Goal: Transaction & Acquisition: Download file/media

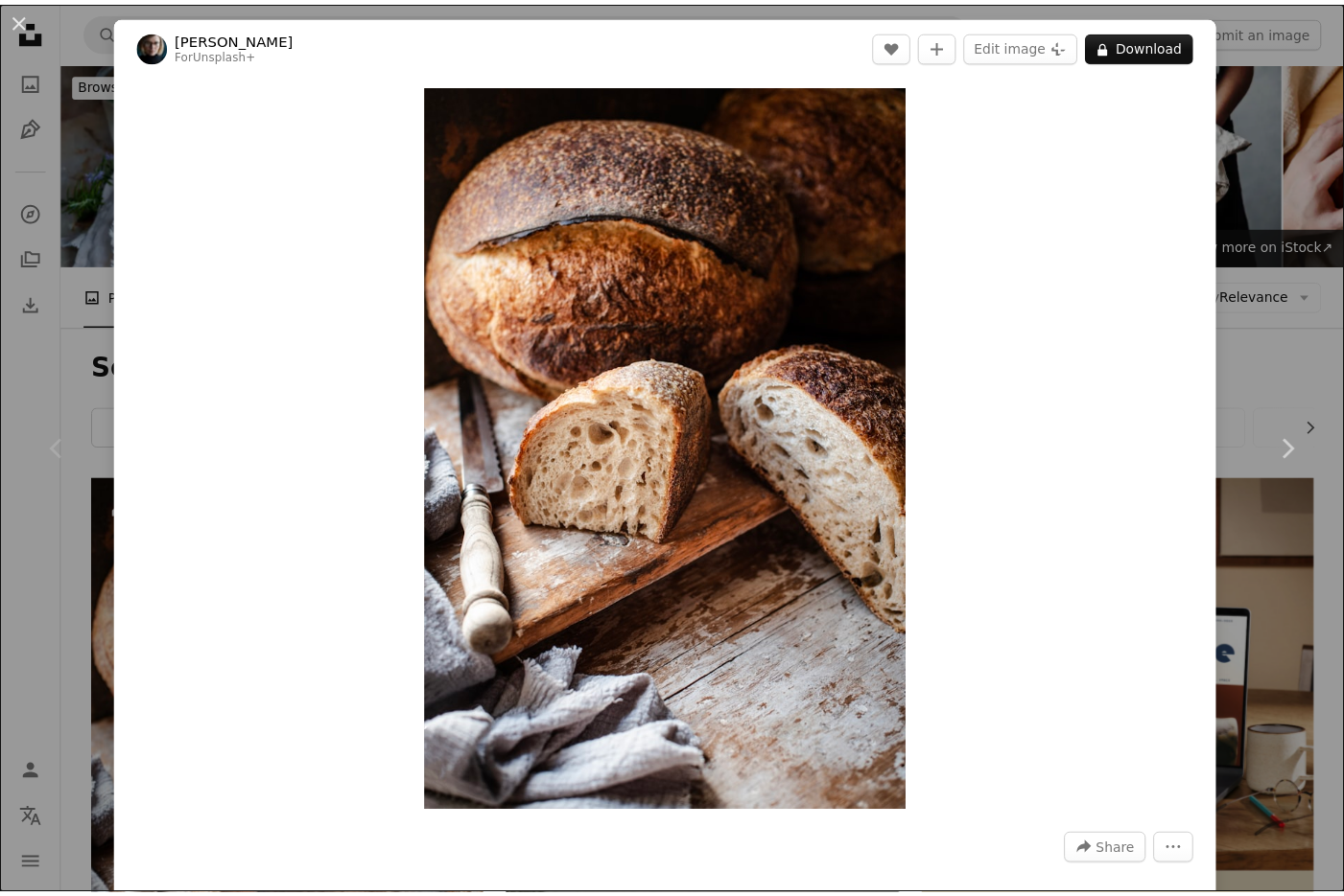
scroll to position [320, 0]
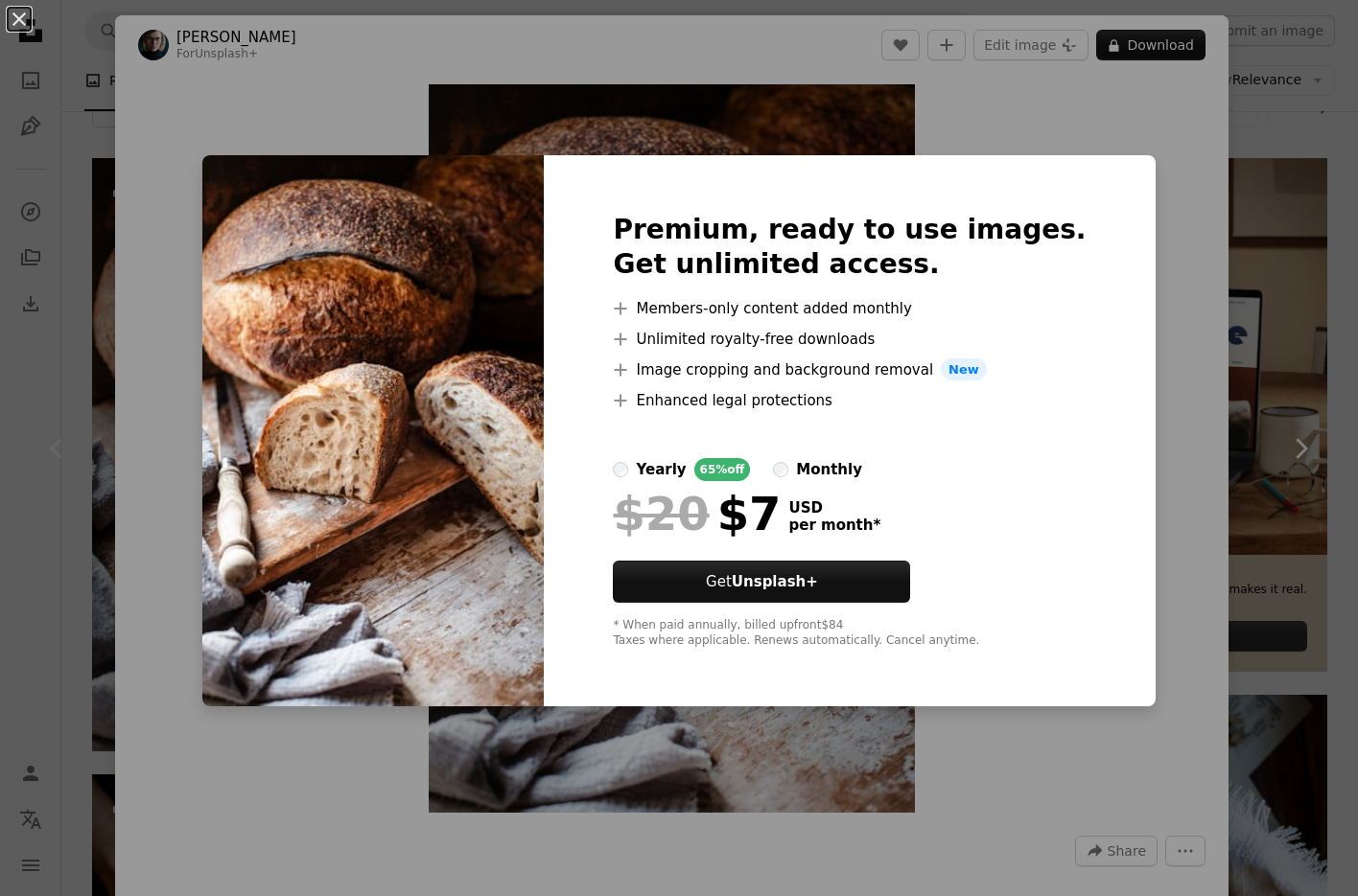
click at [512, 463] on img at bounding box center [373, 431] width 342 height 553
click at [16, 30] on button "An X shape" at bounding box center [19, 19] width 23 height 23
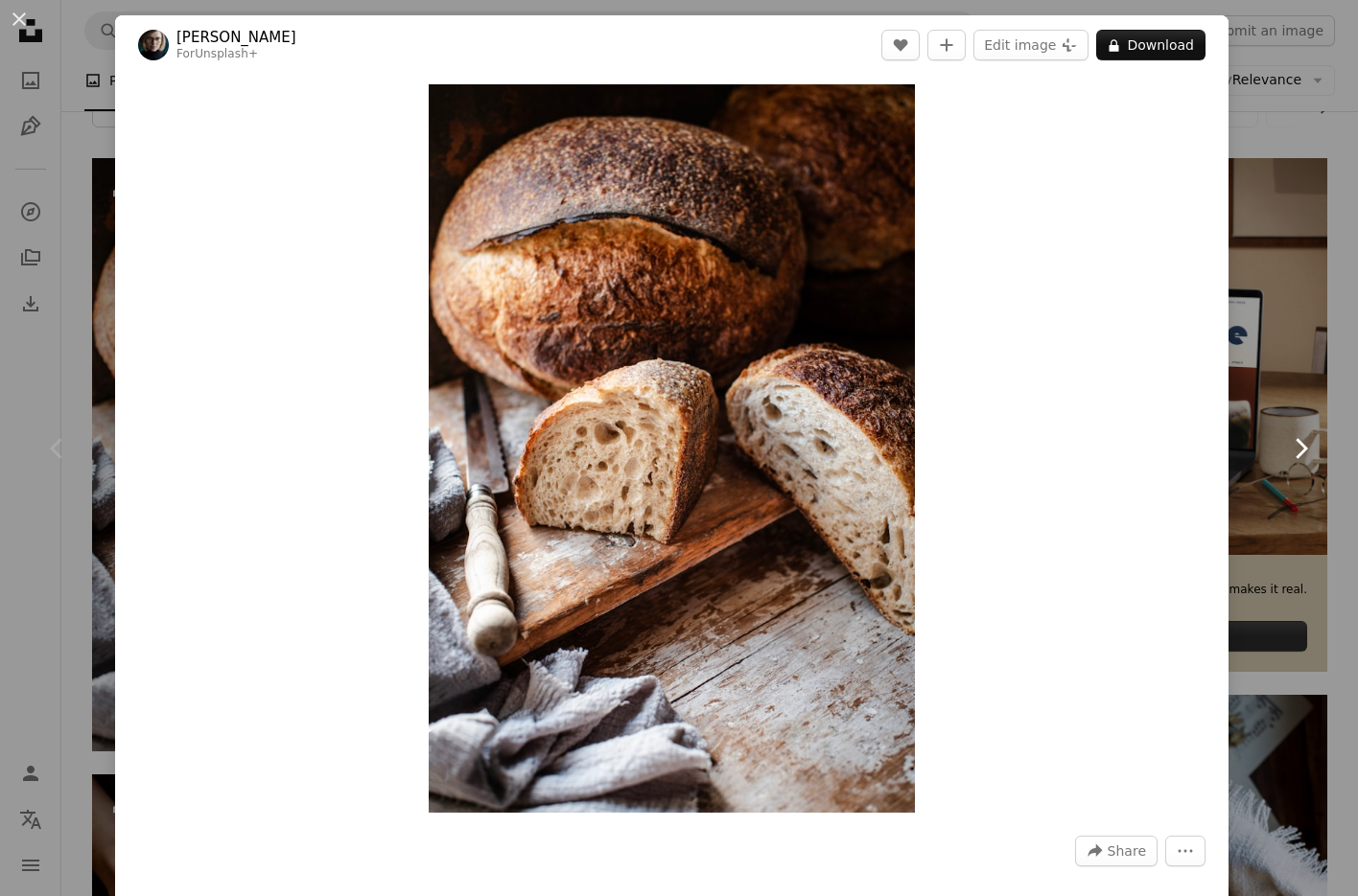
click at [1249, 360] on link "Chevron right" at bounding box center [1300, 448] width 115 height 184
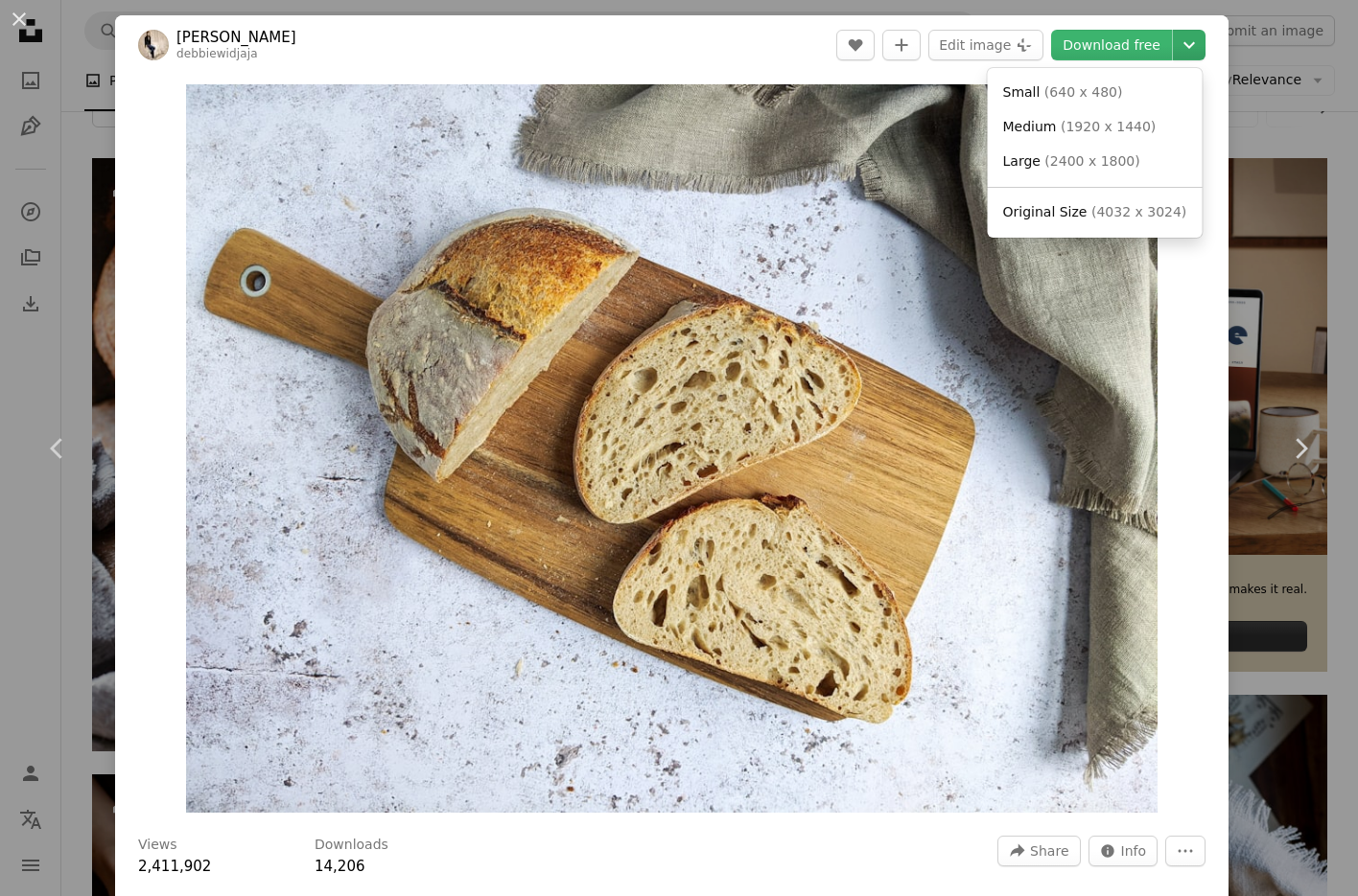
click at [1182, 44] on icon "Chevron down" at bounding box center [1189, 44] width 30 height 23
click at [1024, 163] on span "Large" at bounding box center [1022, 161] width 37 height 16
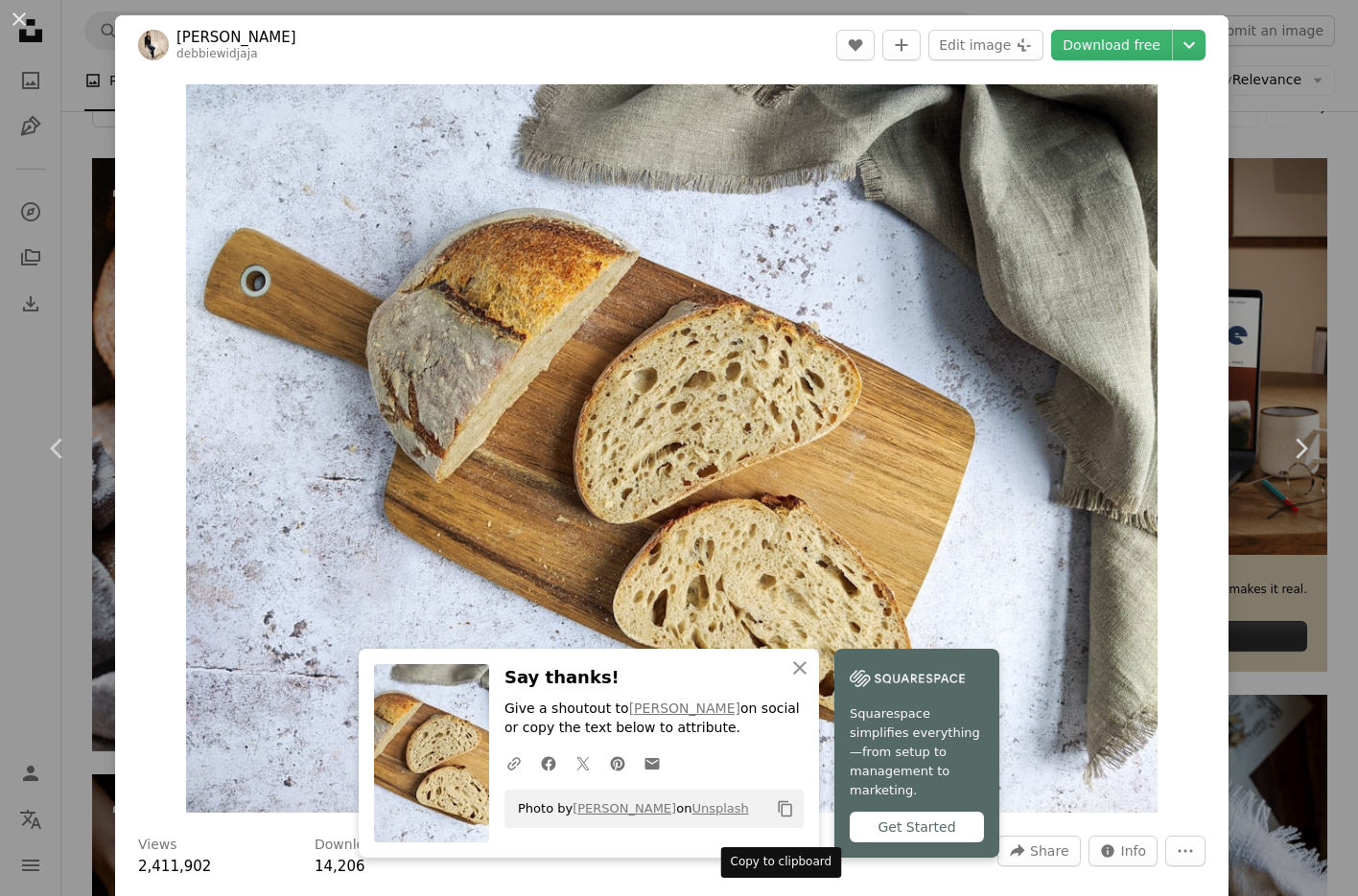
click at [777, 817] on icon "Copy content" at bounding box center [786, 810] width 18 height 18
drag, startPoint x: 733, startPoint y: 820, endPoint x: 564, endPoint y: 821, distance: 169.0
click at [564, 821] on div "Photo by [PERSON_NAME] on Unsplash Copy content" at bounding box center [654, 809] width 299 height 38
copy span "[PERSON_NAME] on Unsplash"
click at [1263, 116] on div "An X shape Chevron left Chevron right An X shape Close Say thanks! Give a shout…" at bounding box center [679, 448] width 1358 height 896
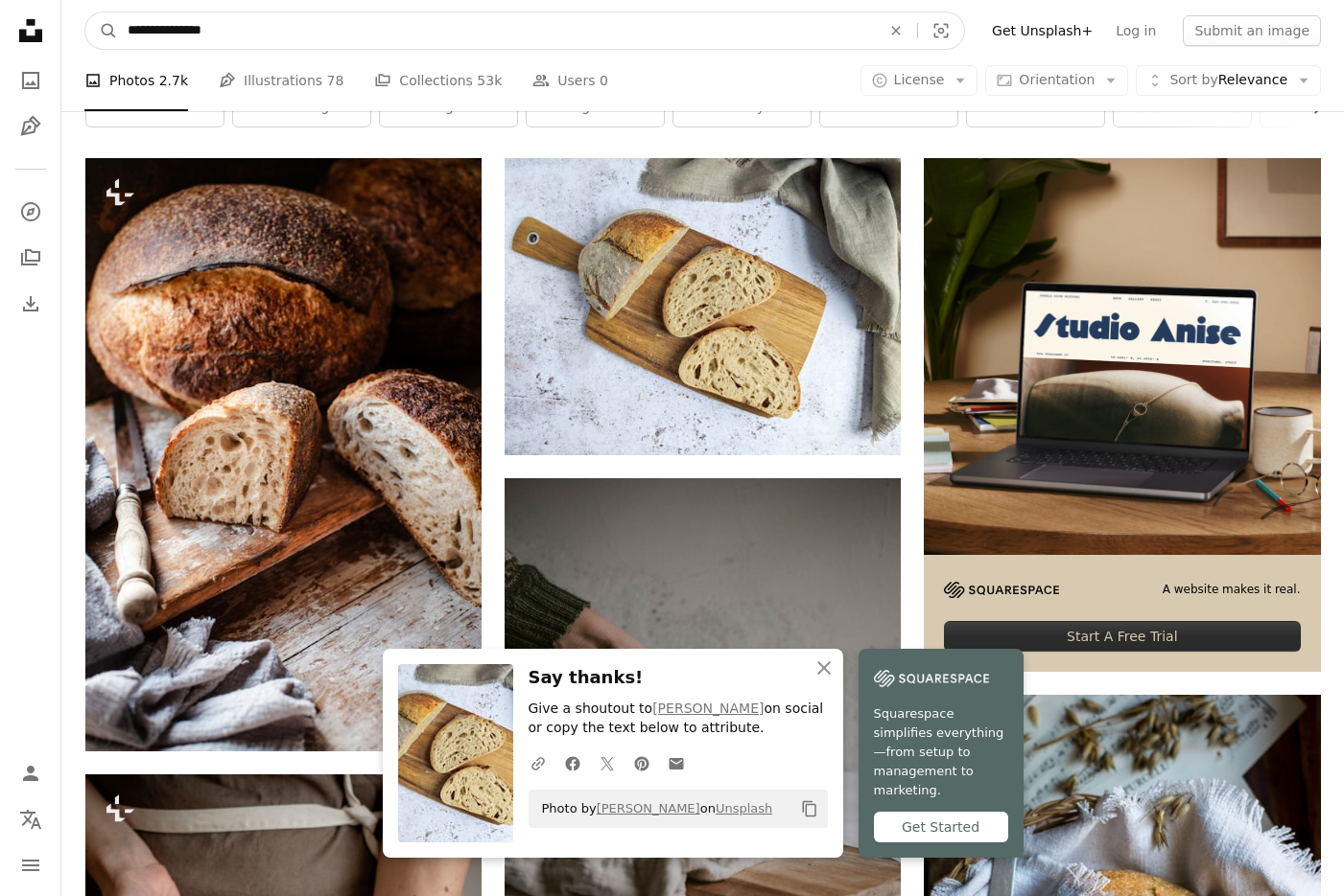
click at [261, 32] on input "**********" at bounding box center [496, 30] width 757 height 36
drag, startPoint x: 261, startPoint y: 32, endPoint x: 27, endPoint y: 31, distance: 234.0
type input "**********"
click at [85, 13] on button "A magnifying glass" at bounding box center [101, 30] width 32 height 36
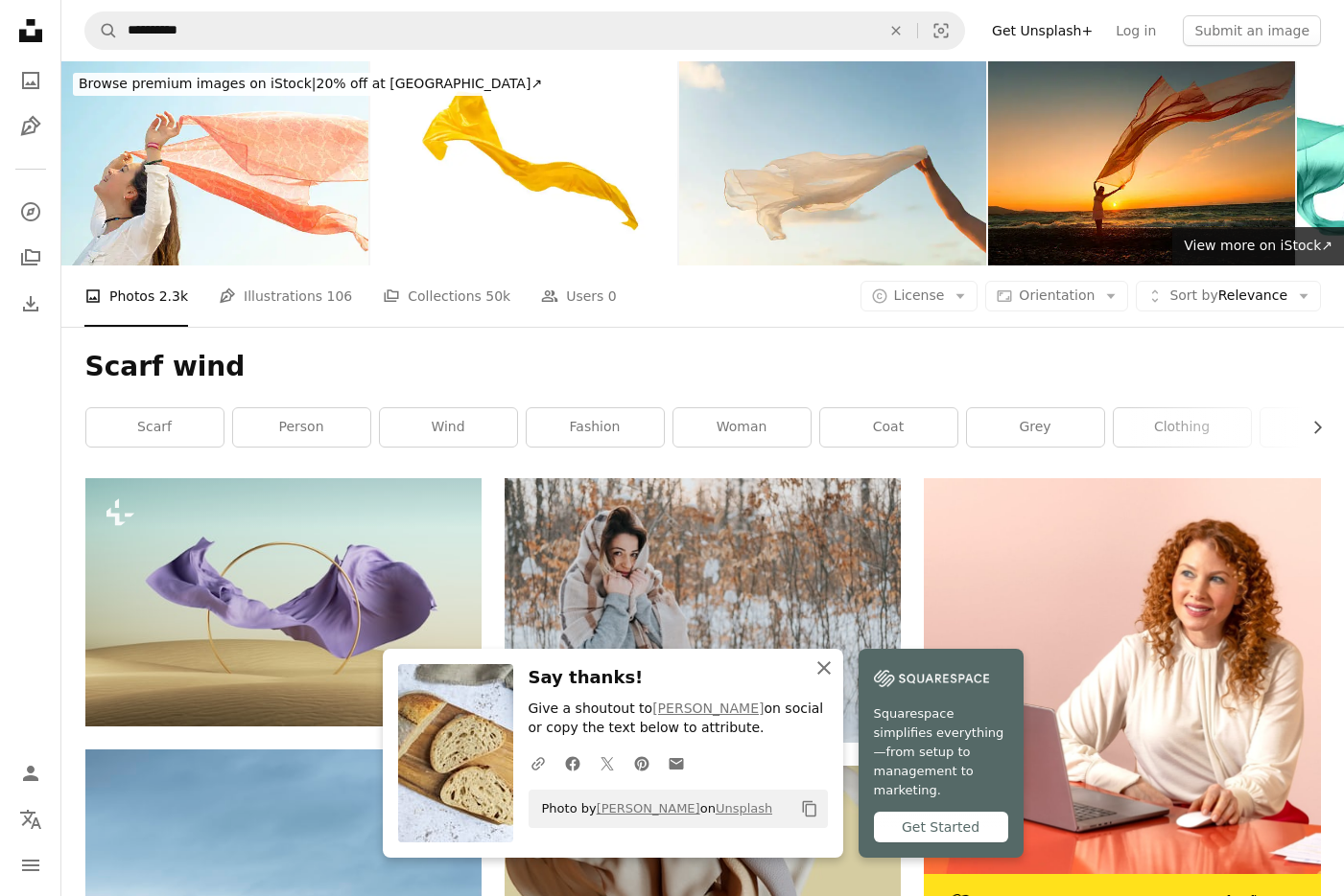
click at [824, 680] on icon "An X shape" at bounding box center [823, 667] width 23 height 23
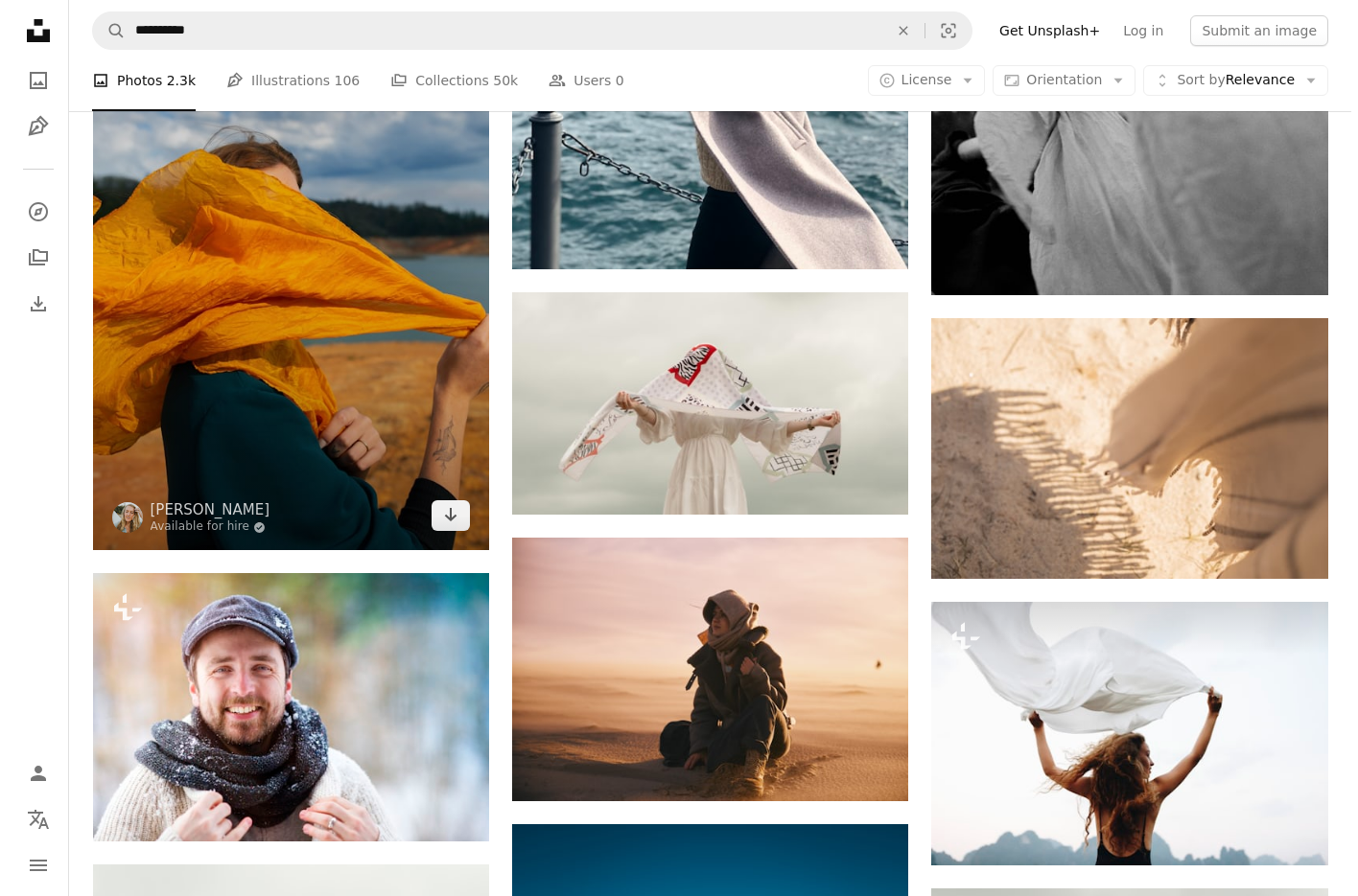
scroll to position [1428, 0]
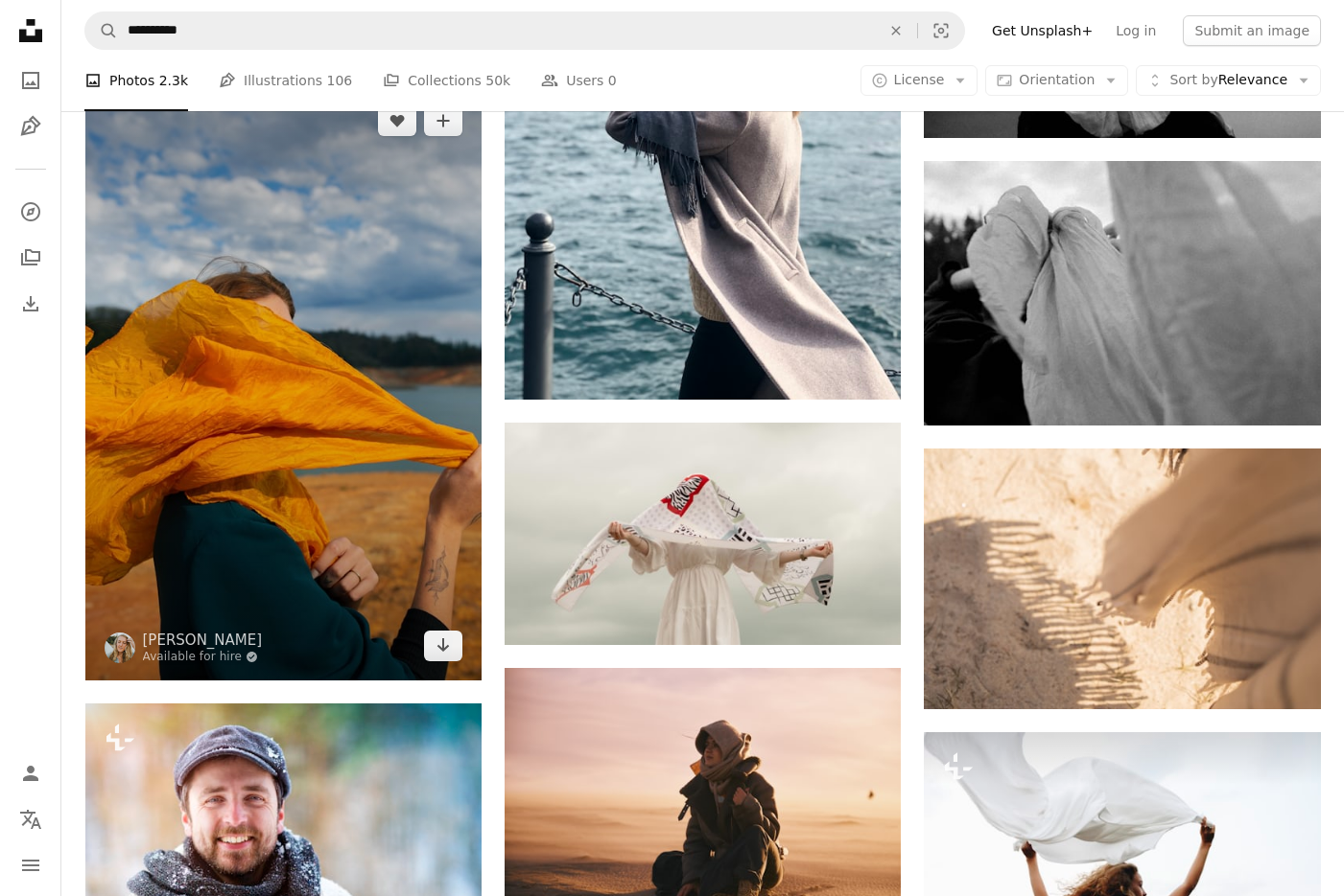
click at [291, 437] on img at bounding box center [283, 384] width 396 height 595
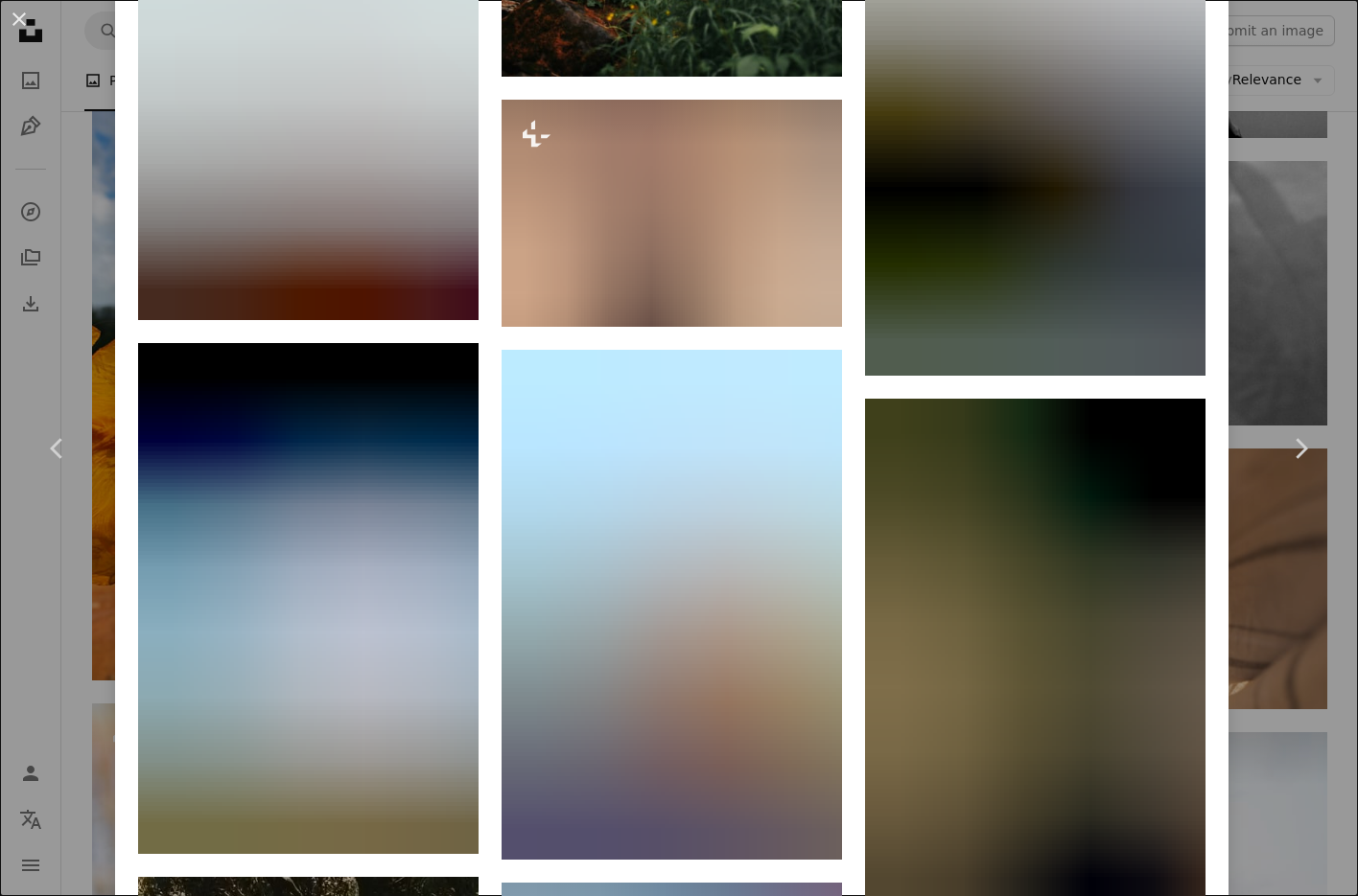
scroll to position [9040, 0]
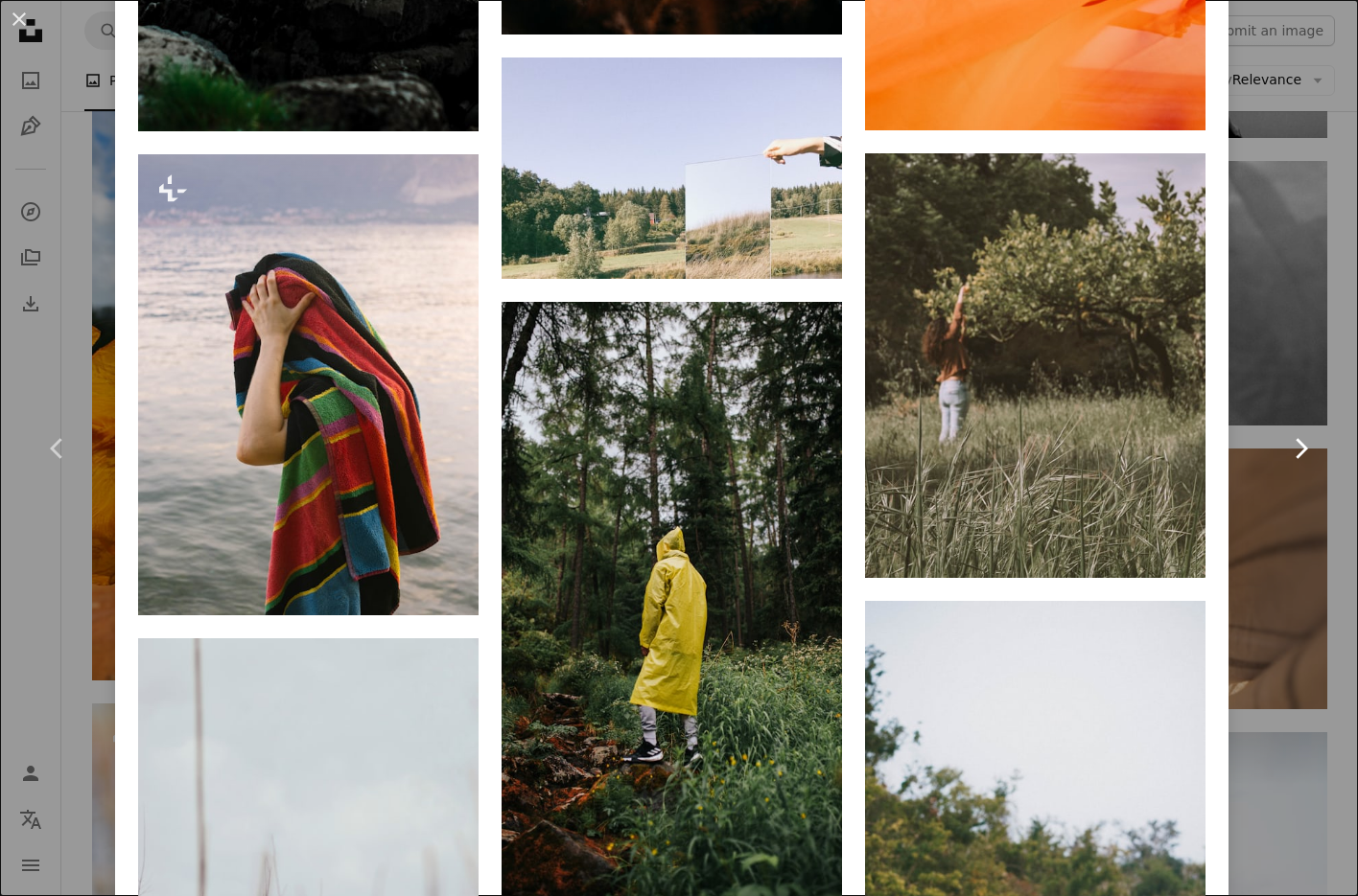
click at [1284, 395] on link "Chevron right" at bounding box center [1300, 448] width 115 height 184
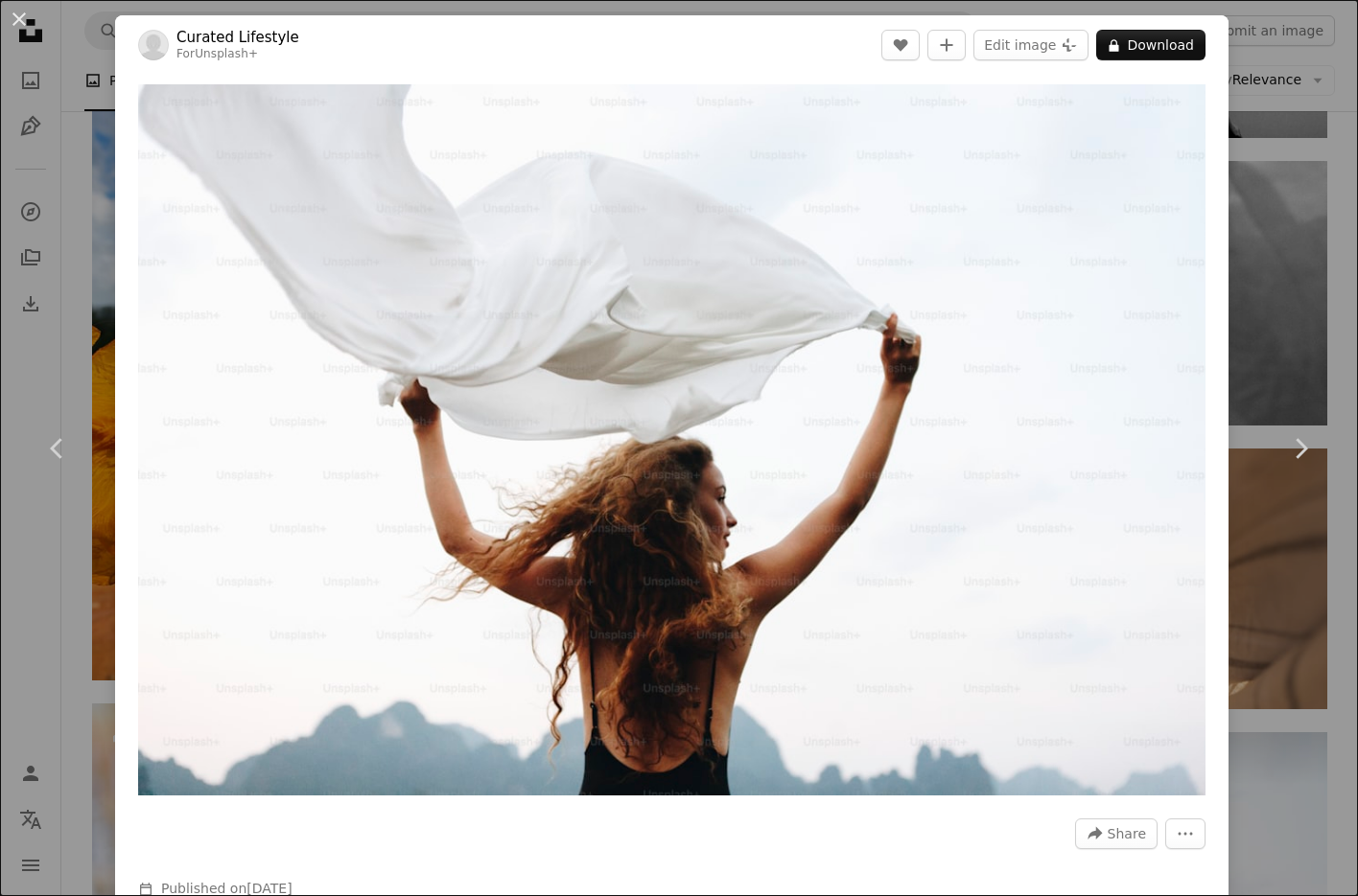
click at [1236, 123] on div "An X shape Chevron left Chevron right Curated Lifestyle For Unsplash+ A heart A…" at bounding box center [679, 448] width 1358 height 896
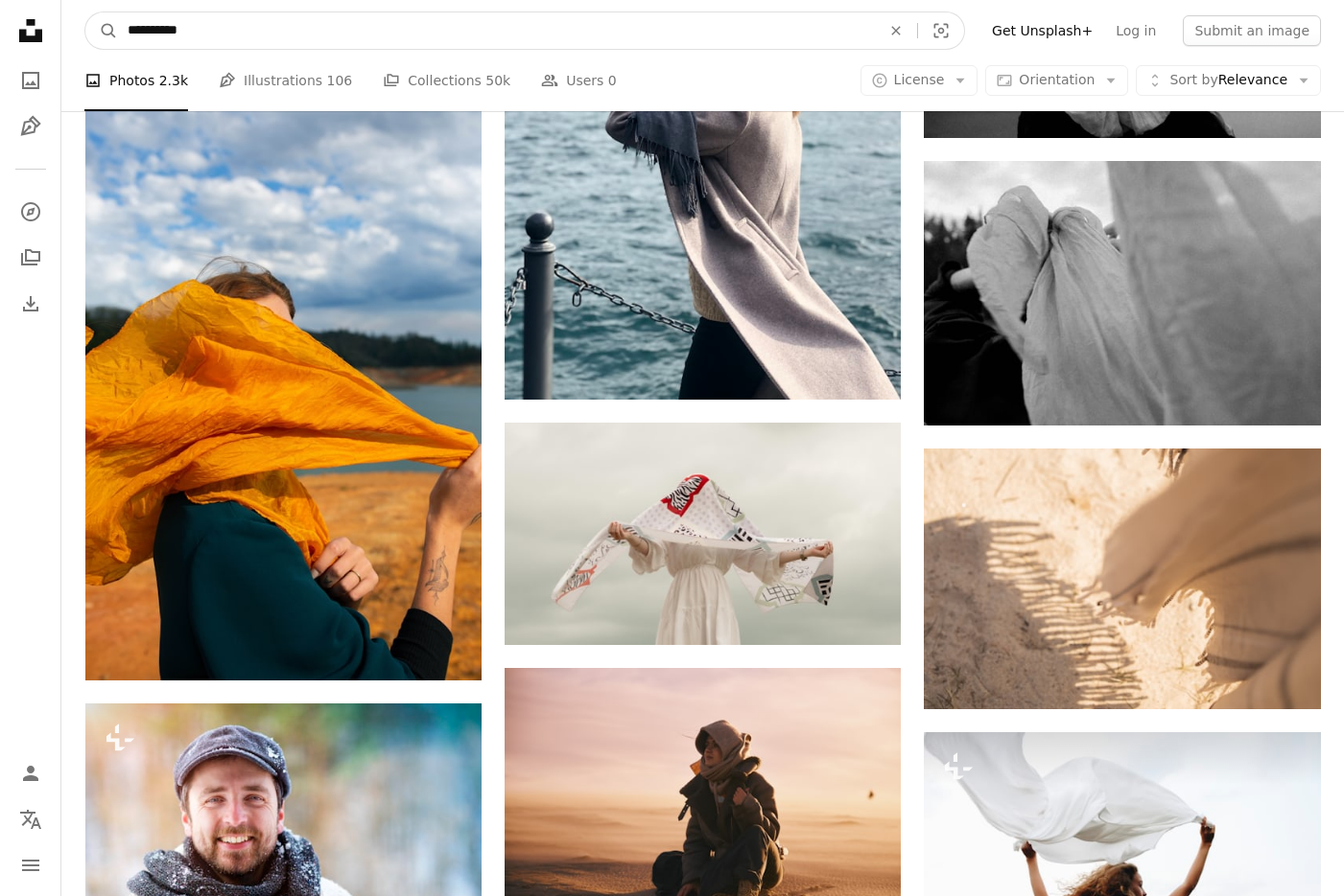
drag, startPoint x: 308, startPoint y: 21, endPoint x: 128, endPoint y: 18, distance: 180.0
click at [128, 18] on input "**********" at bounding box center [496, 30] width 757 height 36
click at [134, 26] on input "**********" at bounding box center [496, 30] width 757 height 36
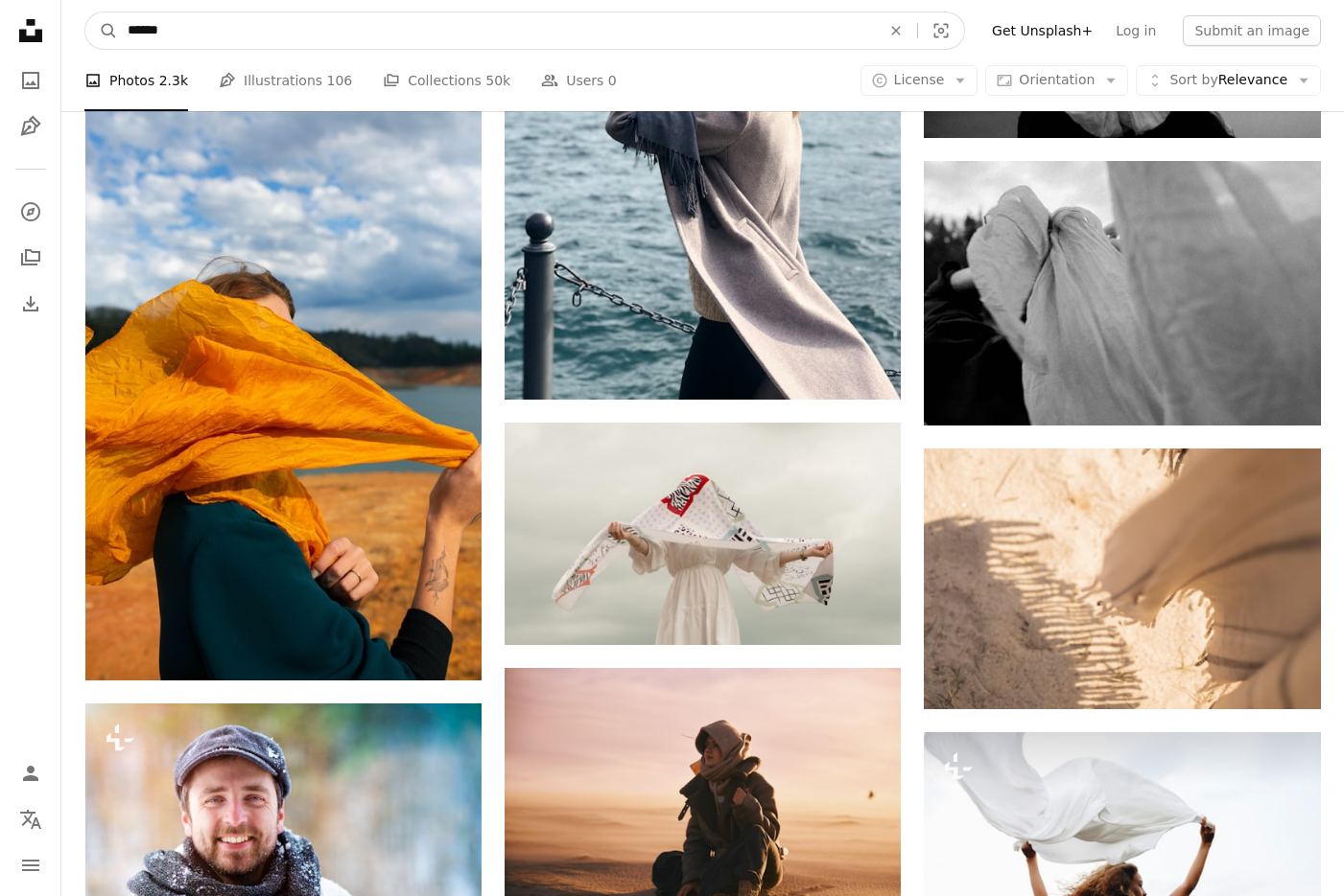
type input "*******"
click button "A magnifying glass" at bounding box center [101, 30] width 32 height 36
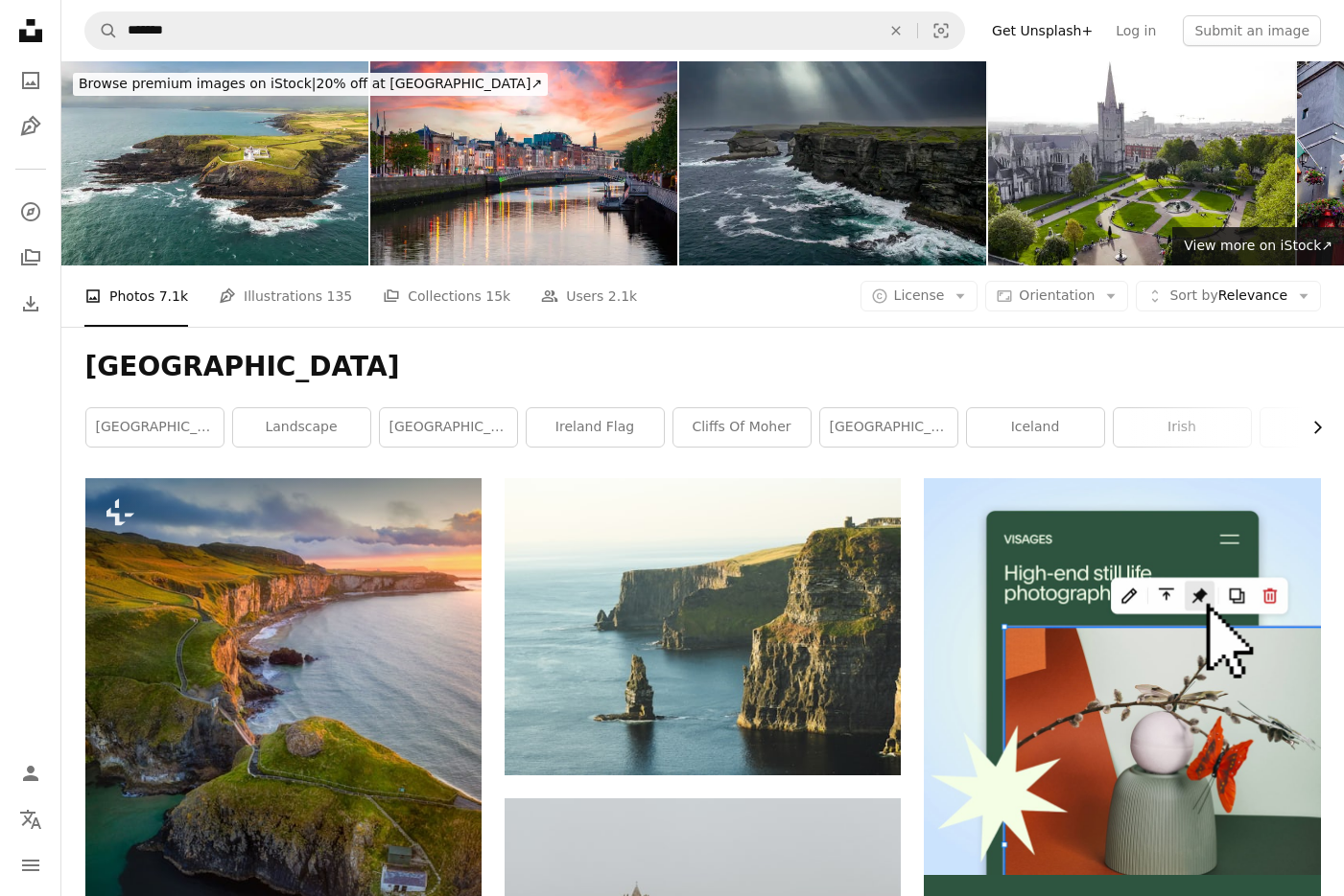
click at [1311, 425] on icon "Chevron right" at bounding box center [1317, 428] width 20 height 20
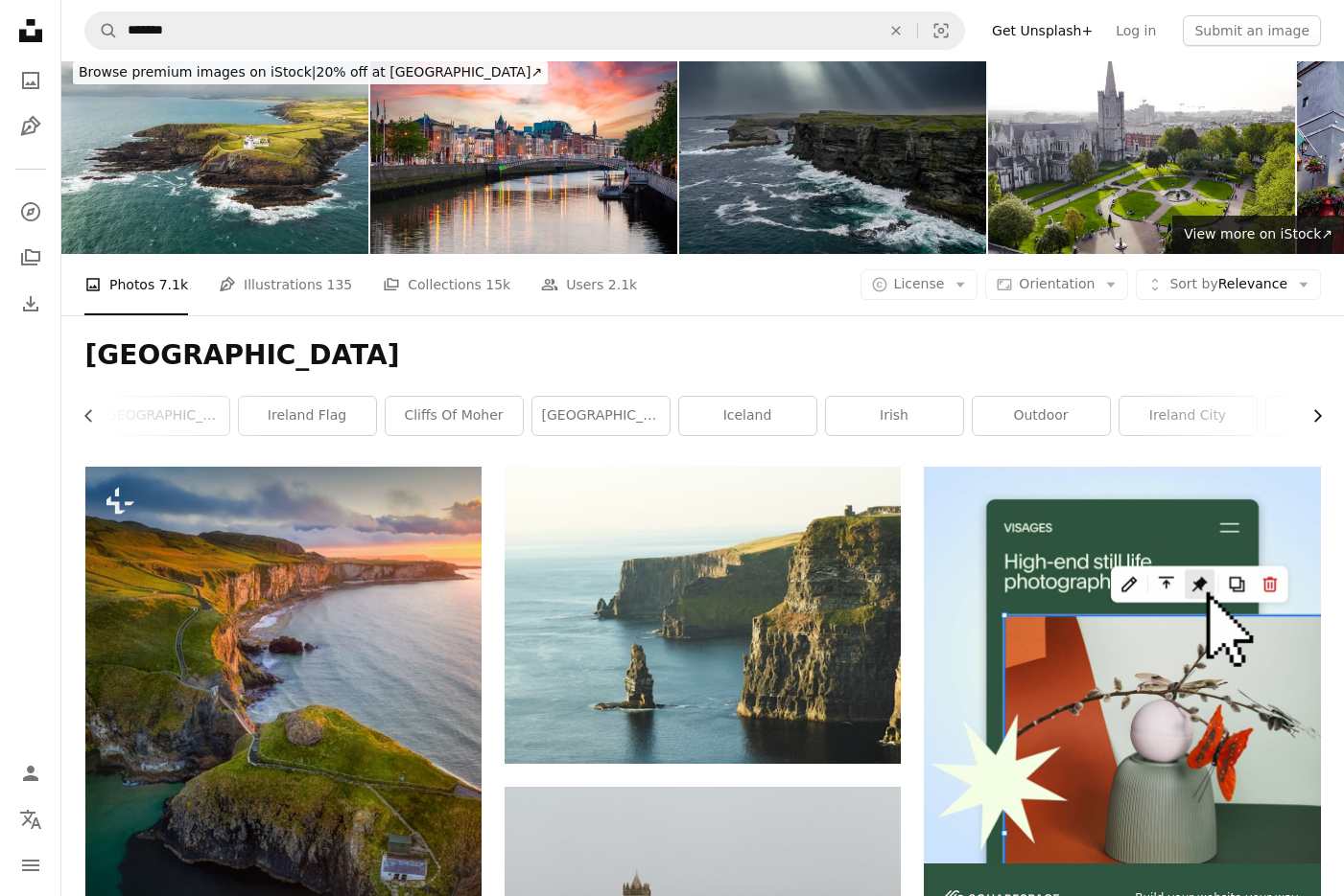
click at [1314, 422] on icon "button" at bounding box center [1317, 416] width 8 height 13
click at [1314, 422] on link "[GEOGRAPHIC_DATA]" at bounding box center [1251, 415] width 137 height 38
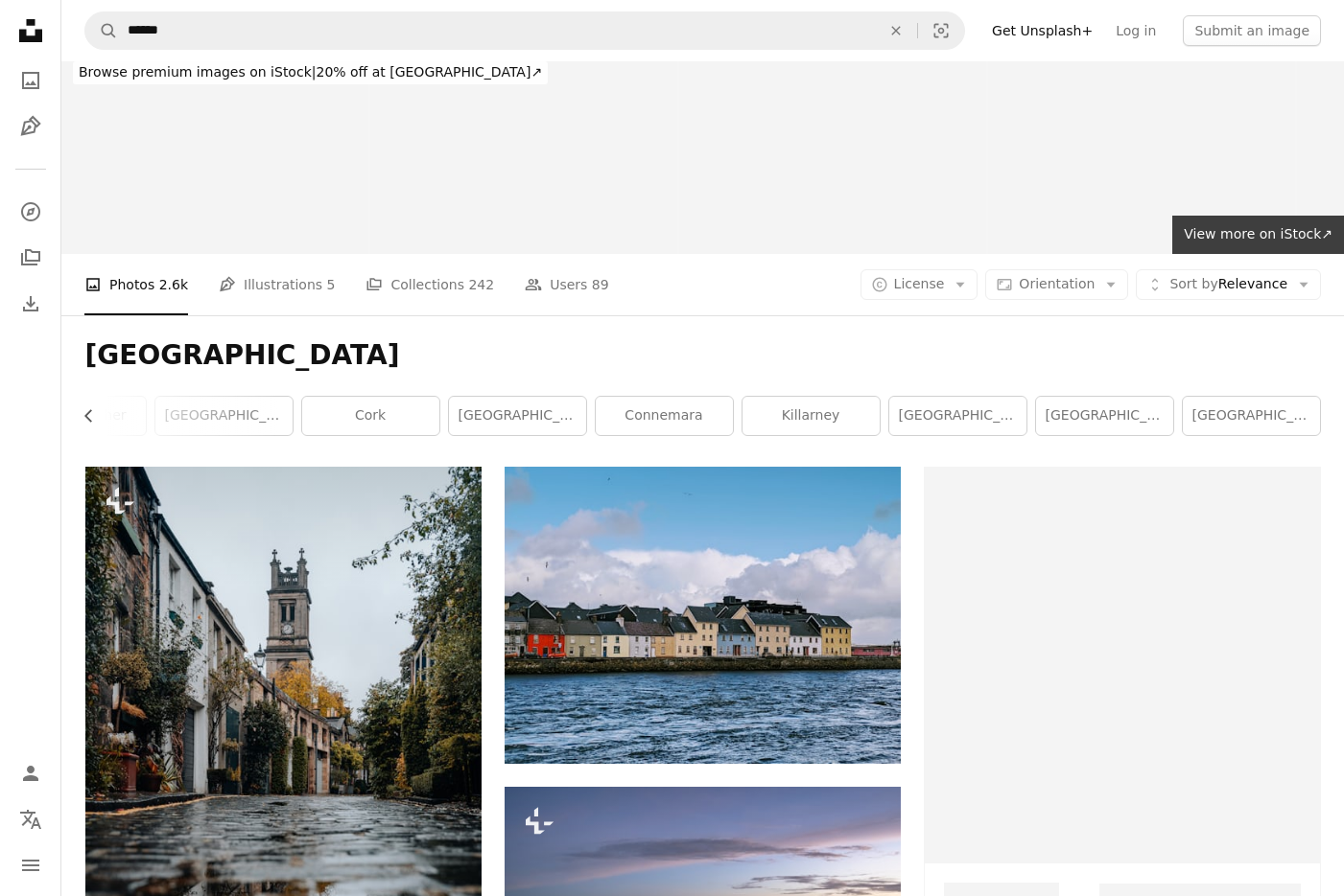
scroll to position [0, 371]
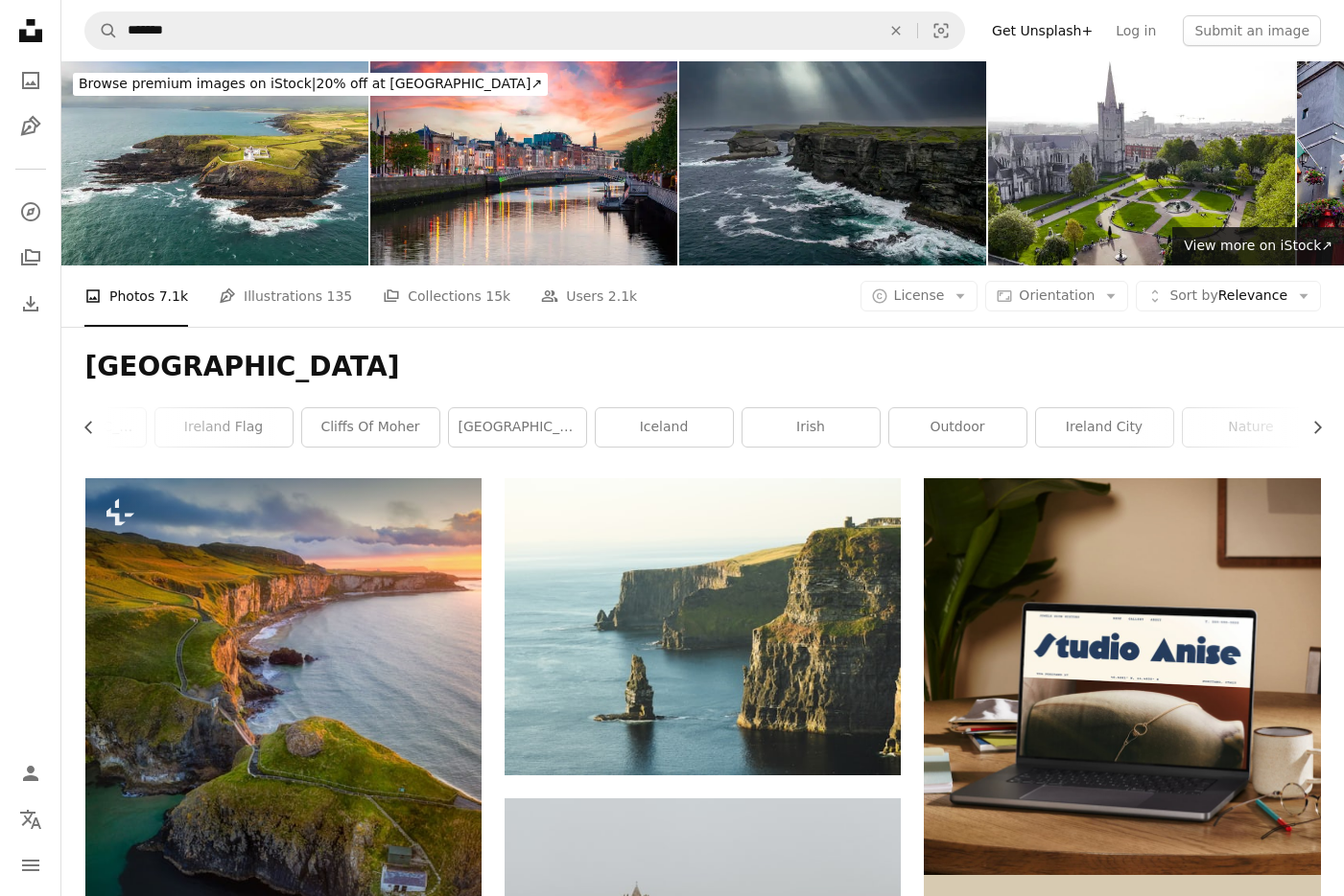
scroll to position [12, 0]
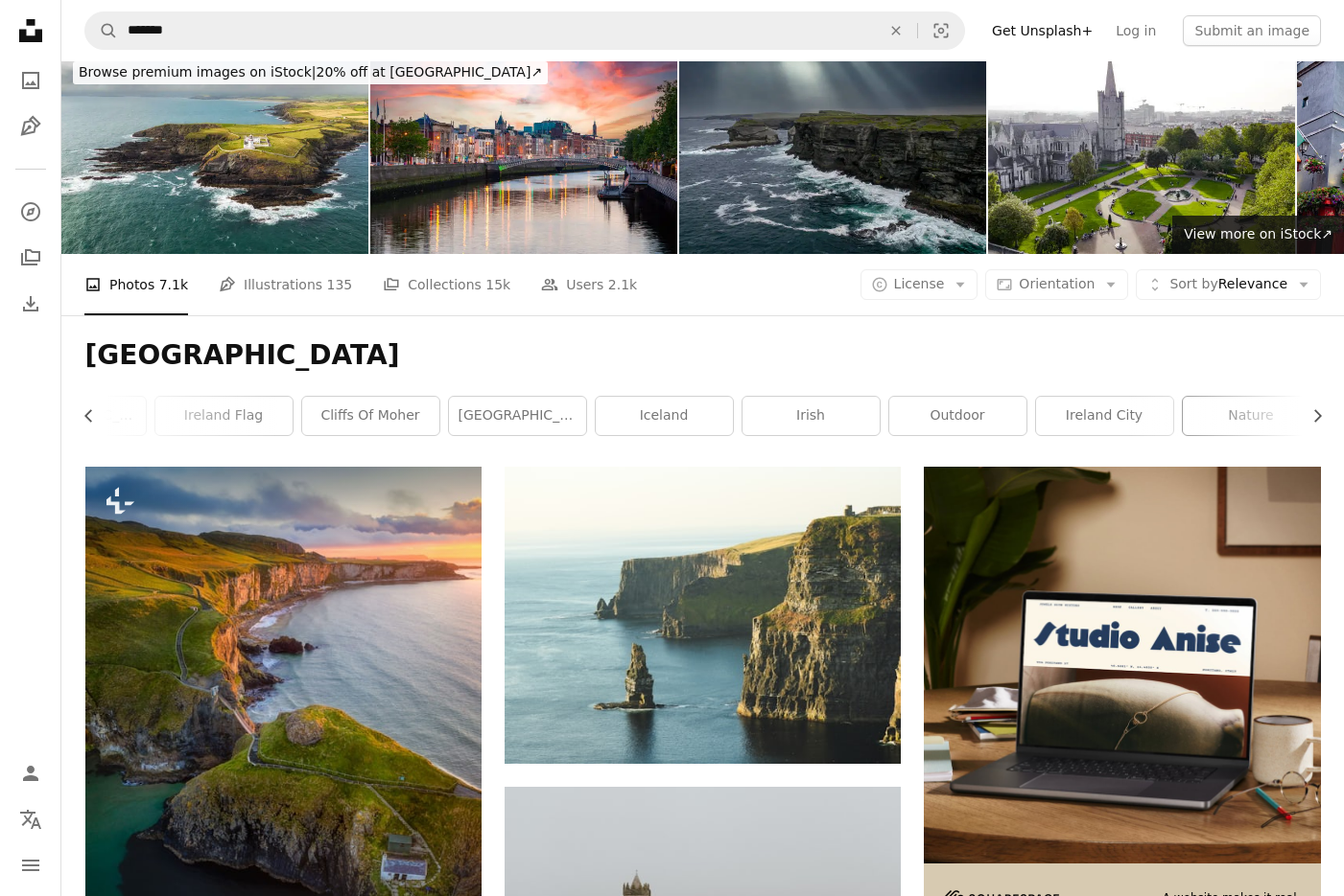
click at [1220, 424] on link "nature" at bounding box center [1251, 415] width 137 height 38
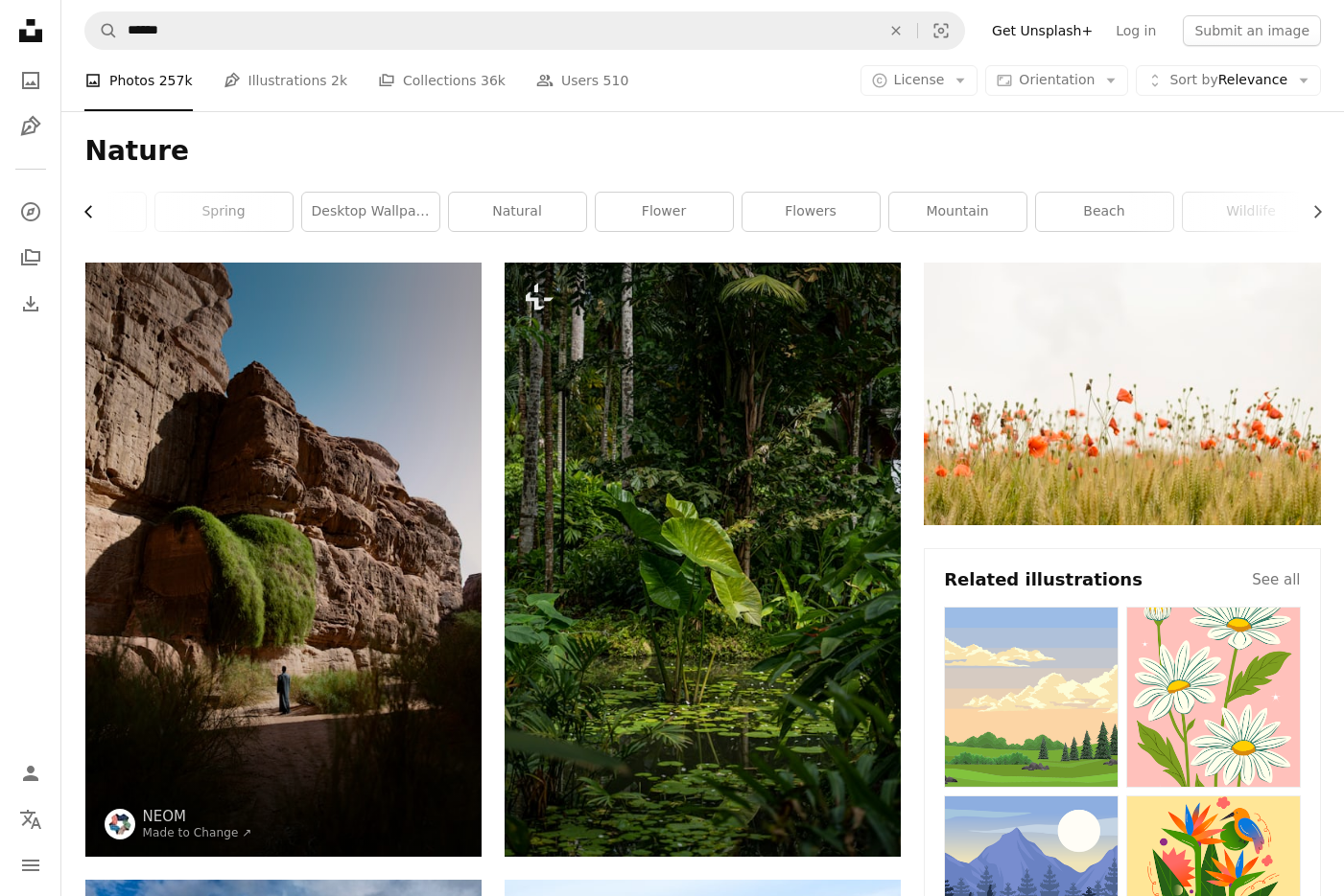
click at [92, 209] on icon "Chevron left" at bounding box center [89, 212] width 20 height 20
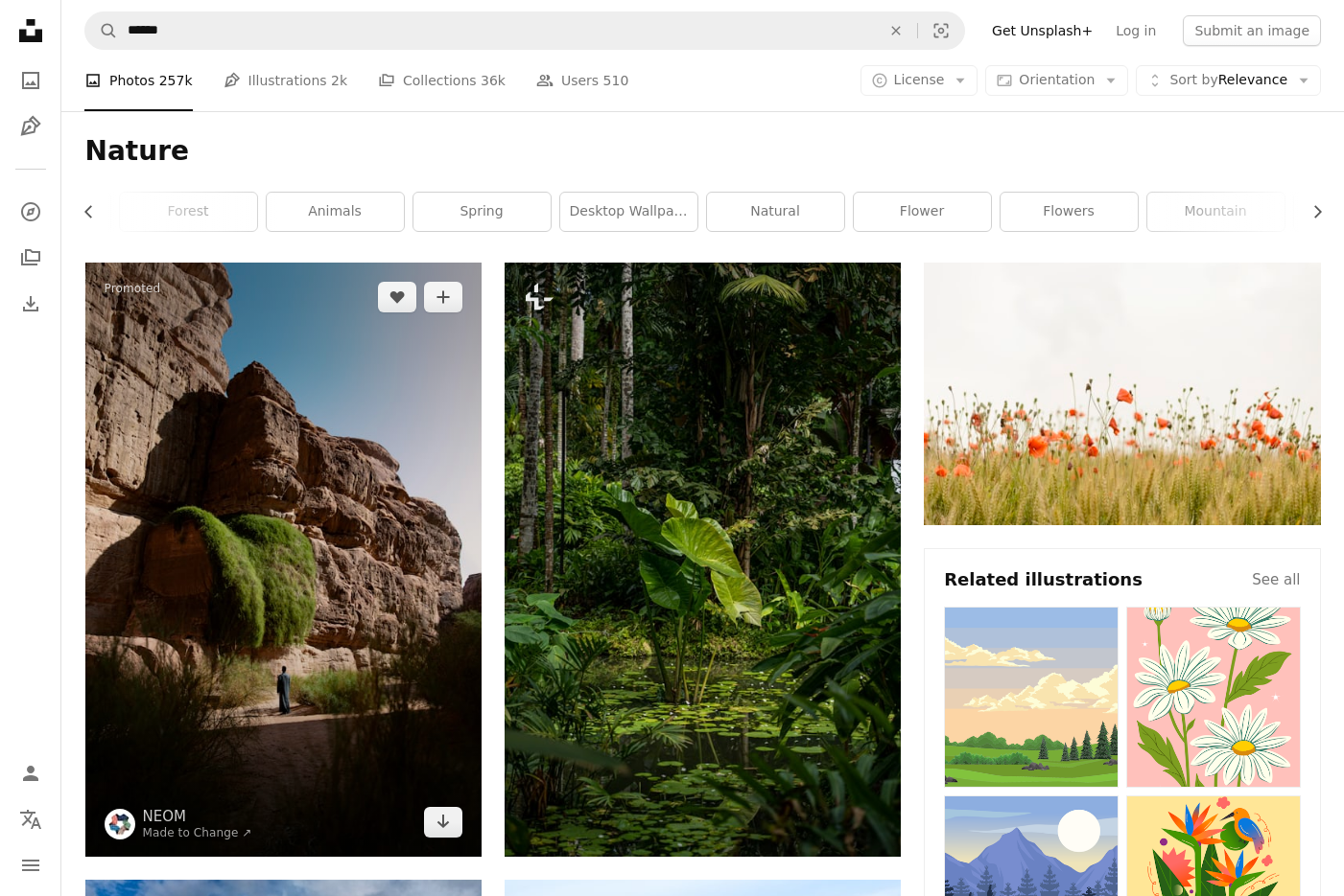
scroll to position [0, 83]
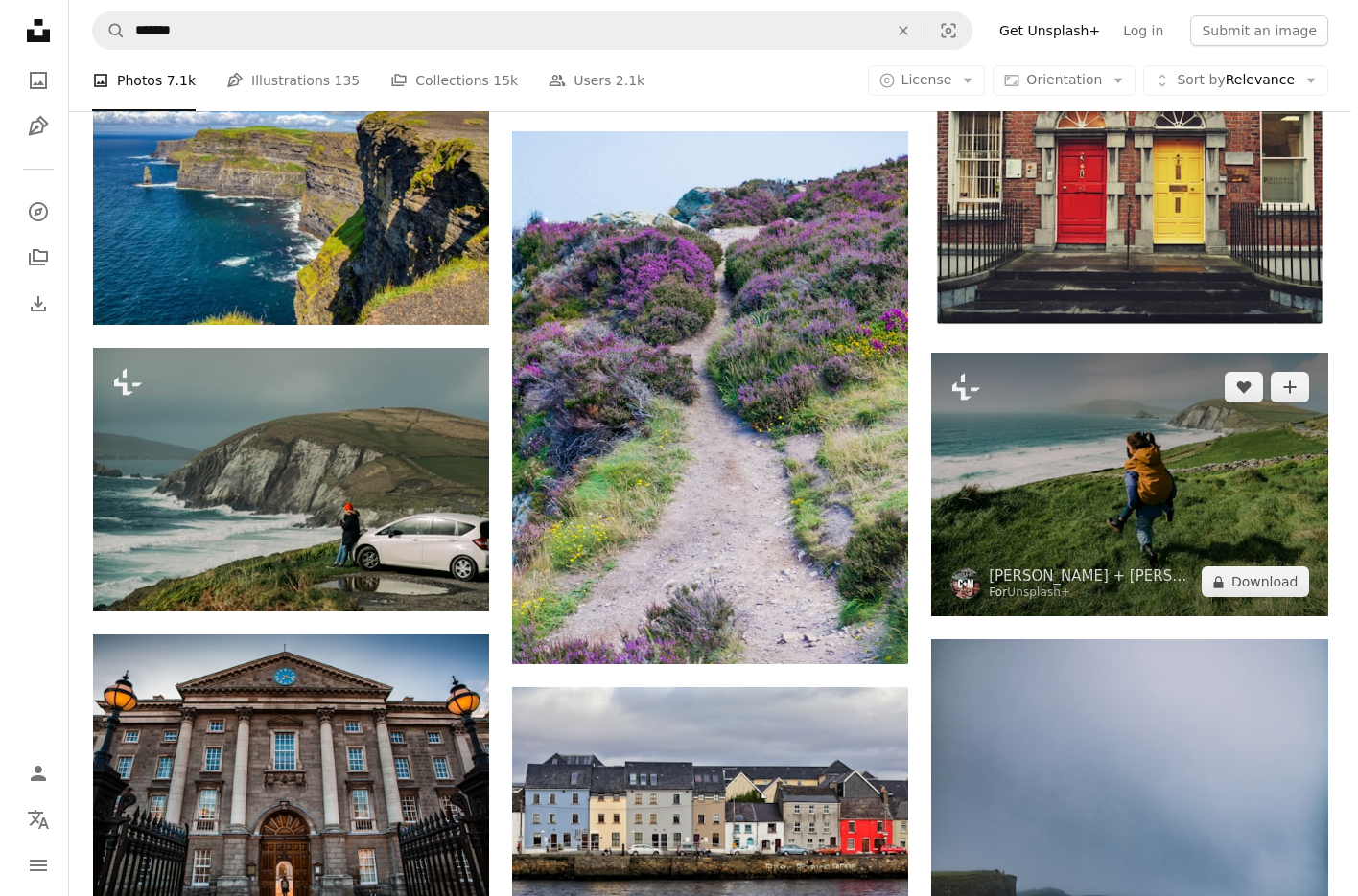
scroll to position [17140, 0]
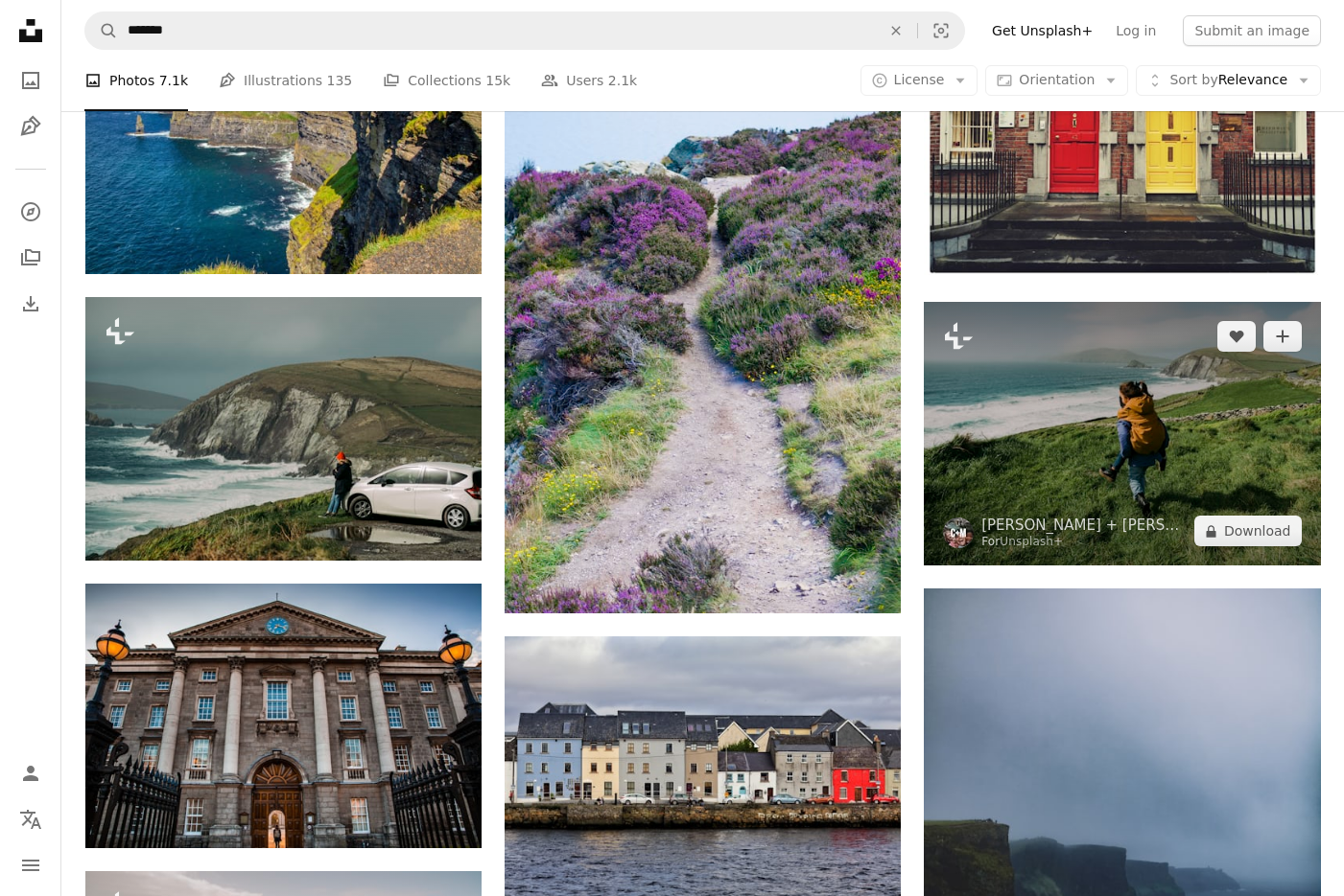
click at [1140, 470] on img at bounding box center [1121, 434] width 396 height 264
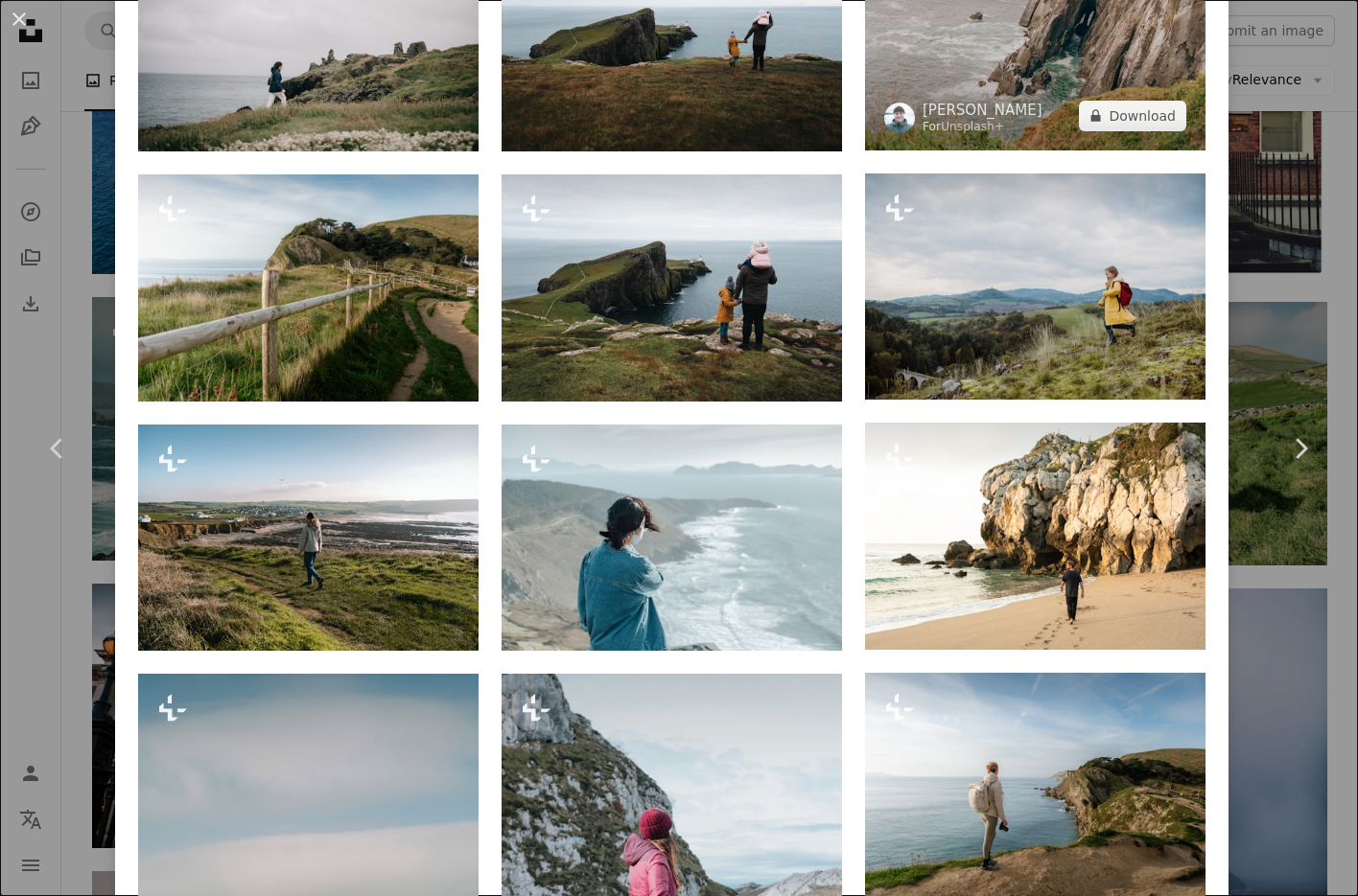
scroll to position [2076, 0]
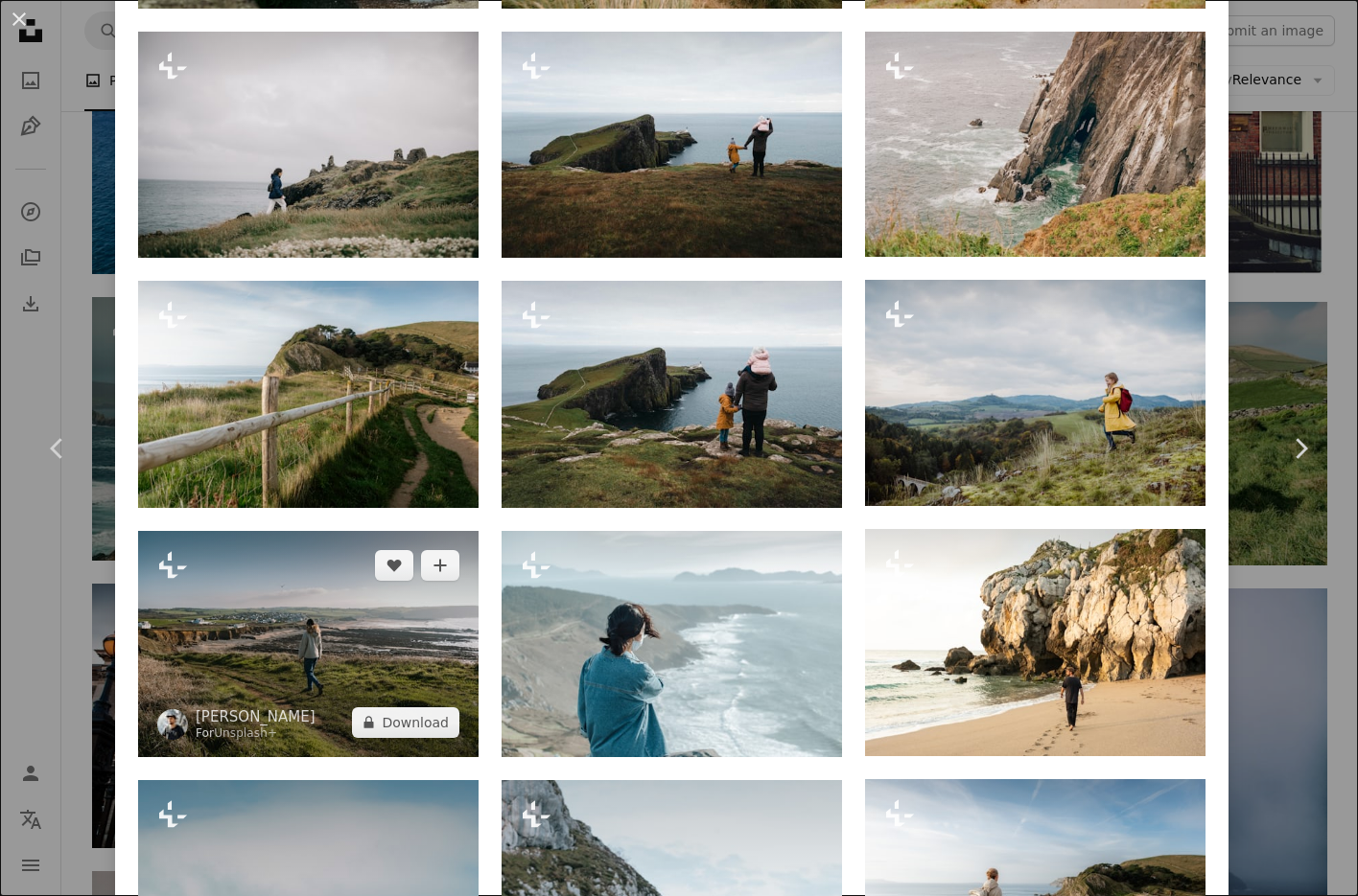
click at [336, 606] on img at bounding box center [308, 644] width 341 height 227
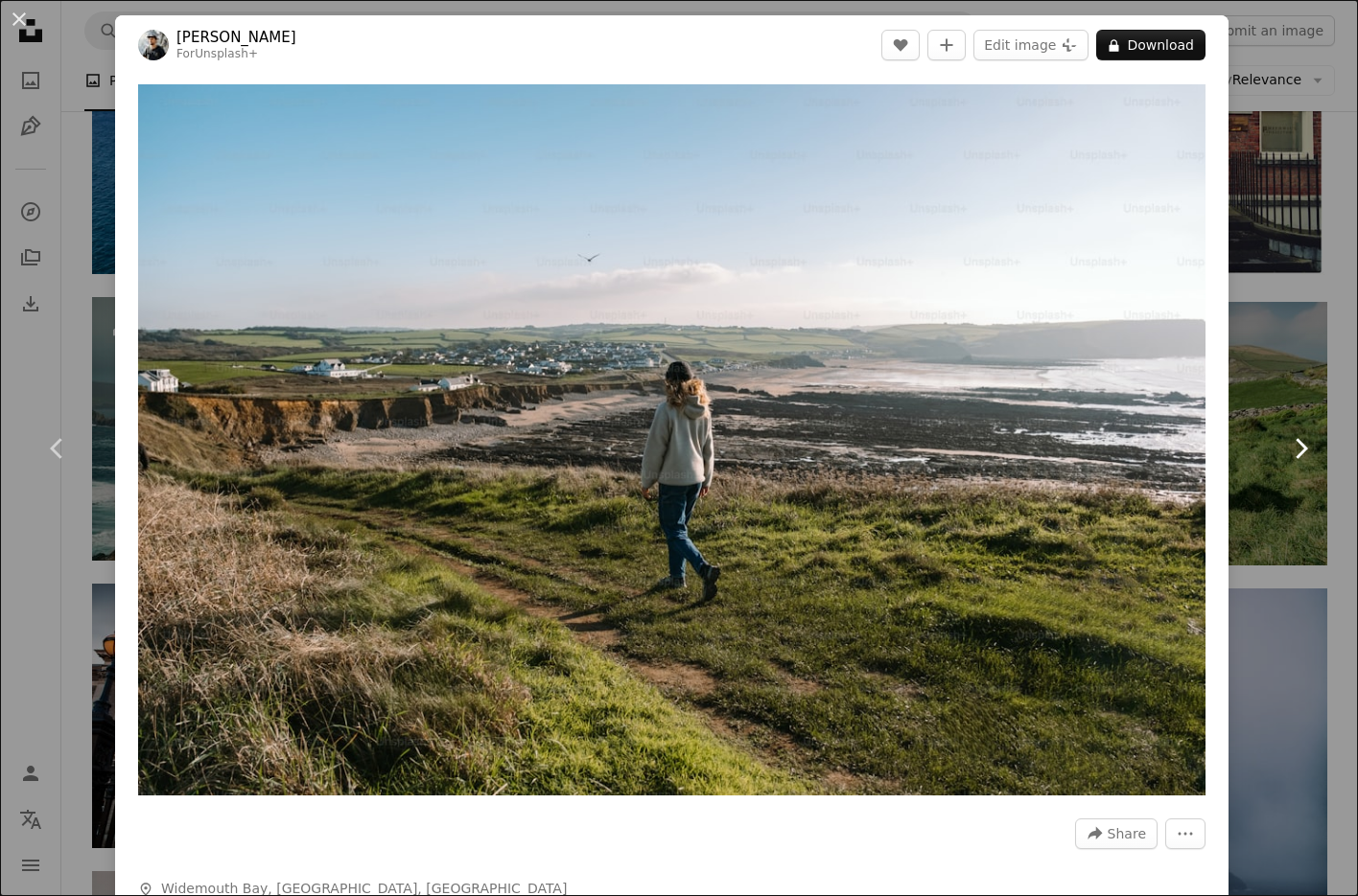
click at [1289, 412] on link "Chevron right" at bounding box center [1300, 448] width 115 height 184
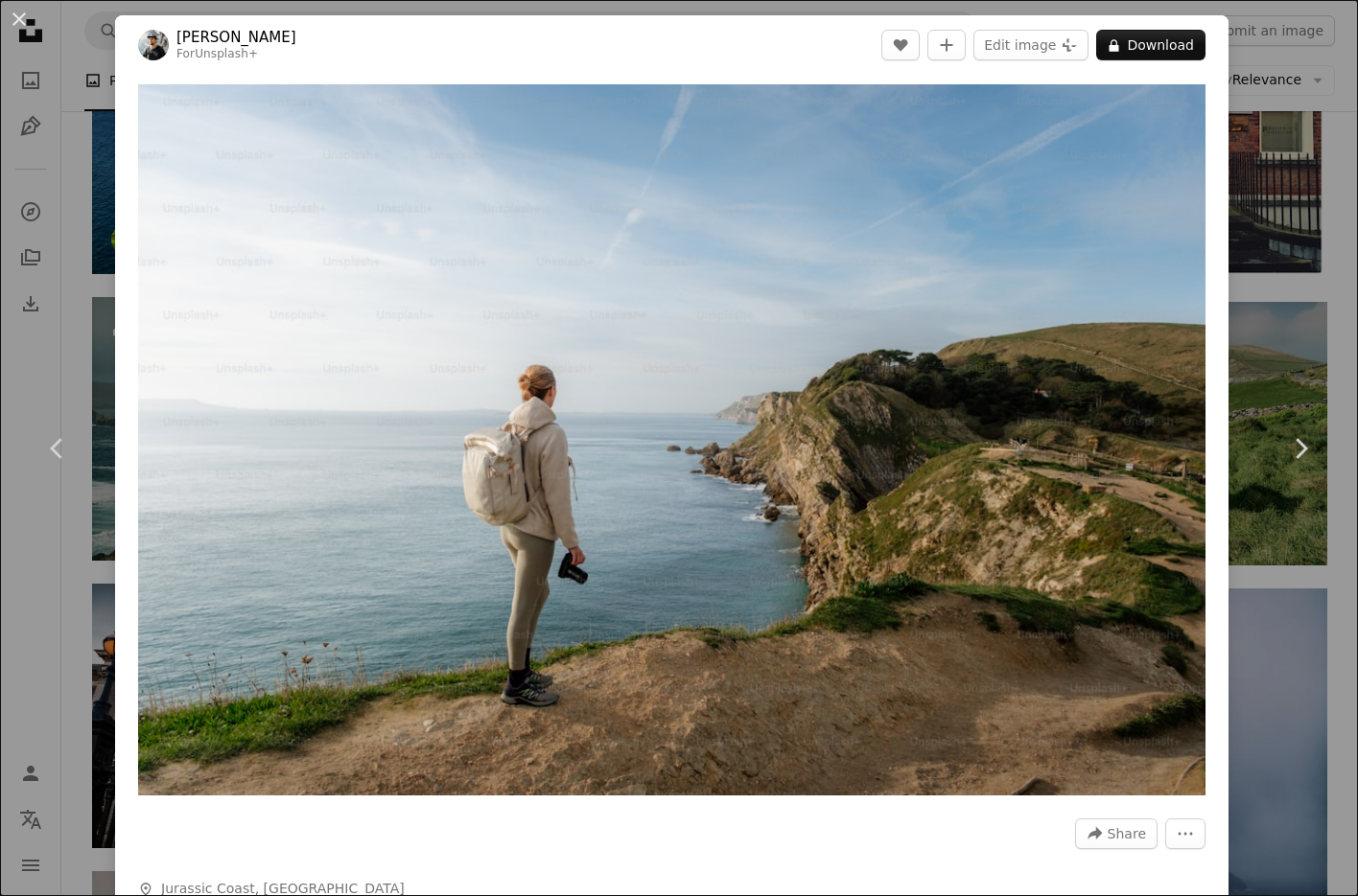
drag, startPoint x: 19, startPoint y: 19, endPoint x: 324, endPoint y: 165, distance: 338.1
click at [19, 18] on button "An X shape" at bounding box center [19, 19] width 23 height 23
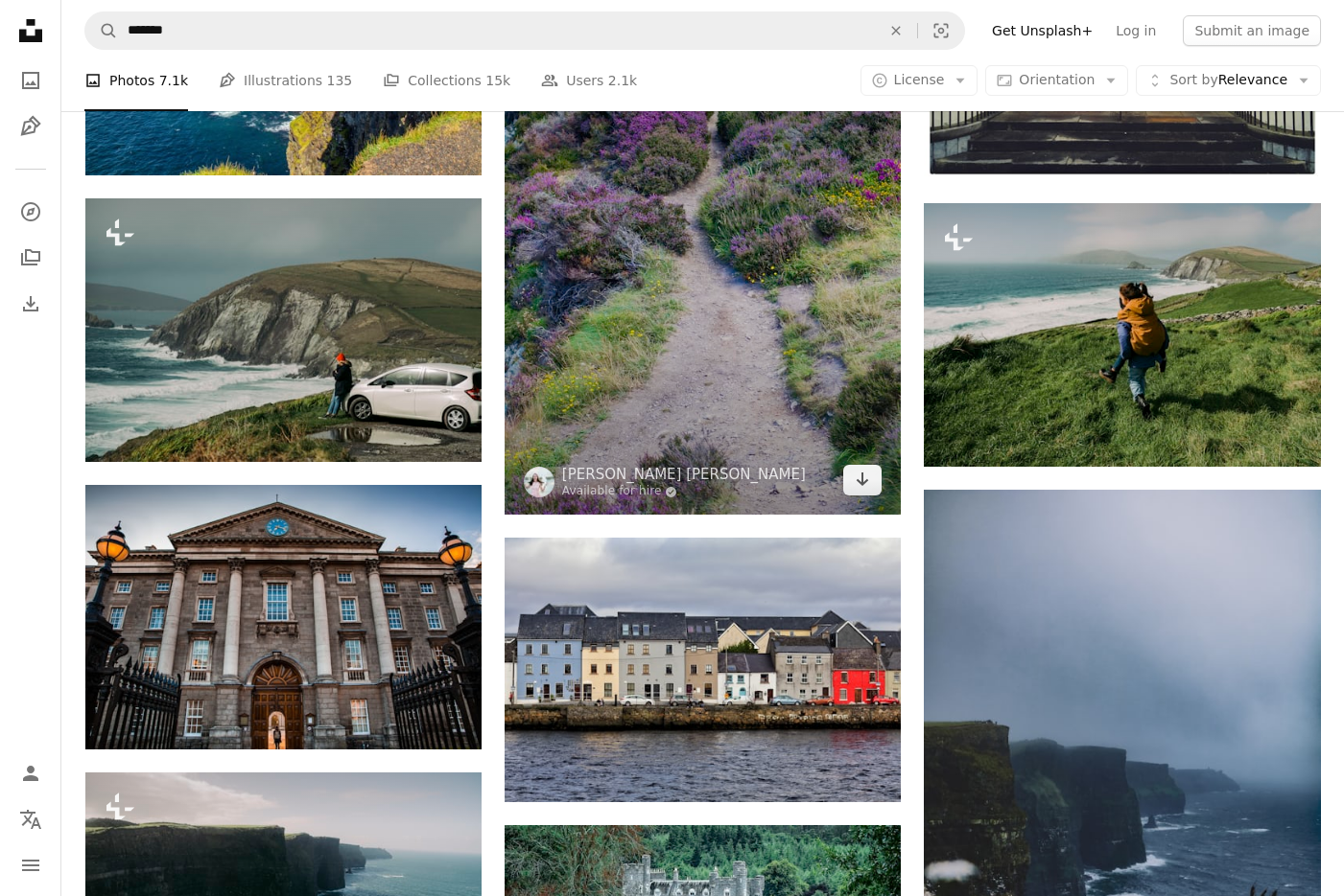
scroll to position [17251, 0]
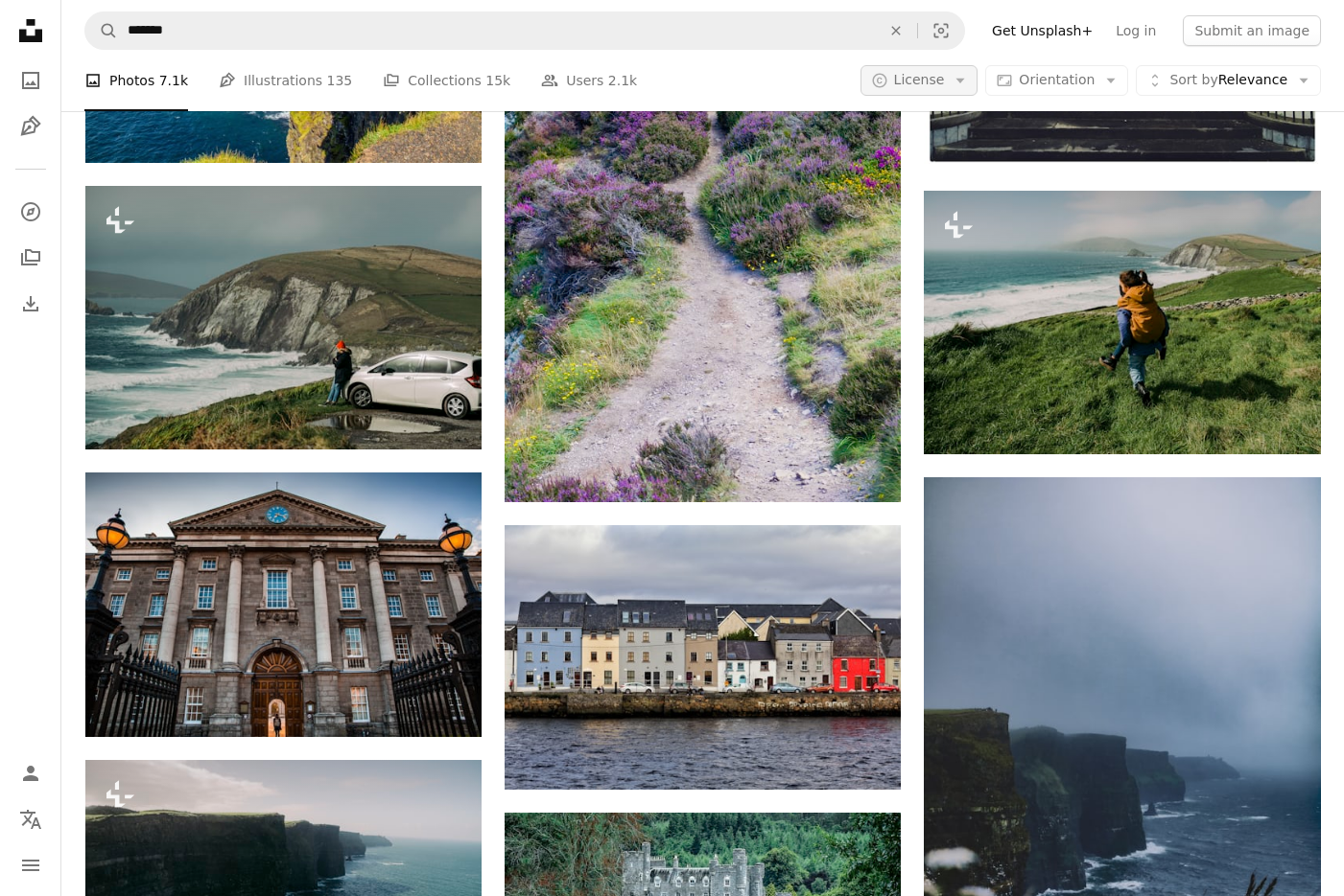
click at [956, 84] on button "A copyright icon © License Arrow down" at bounding box center [919, 79] width 118 height 30
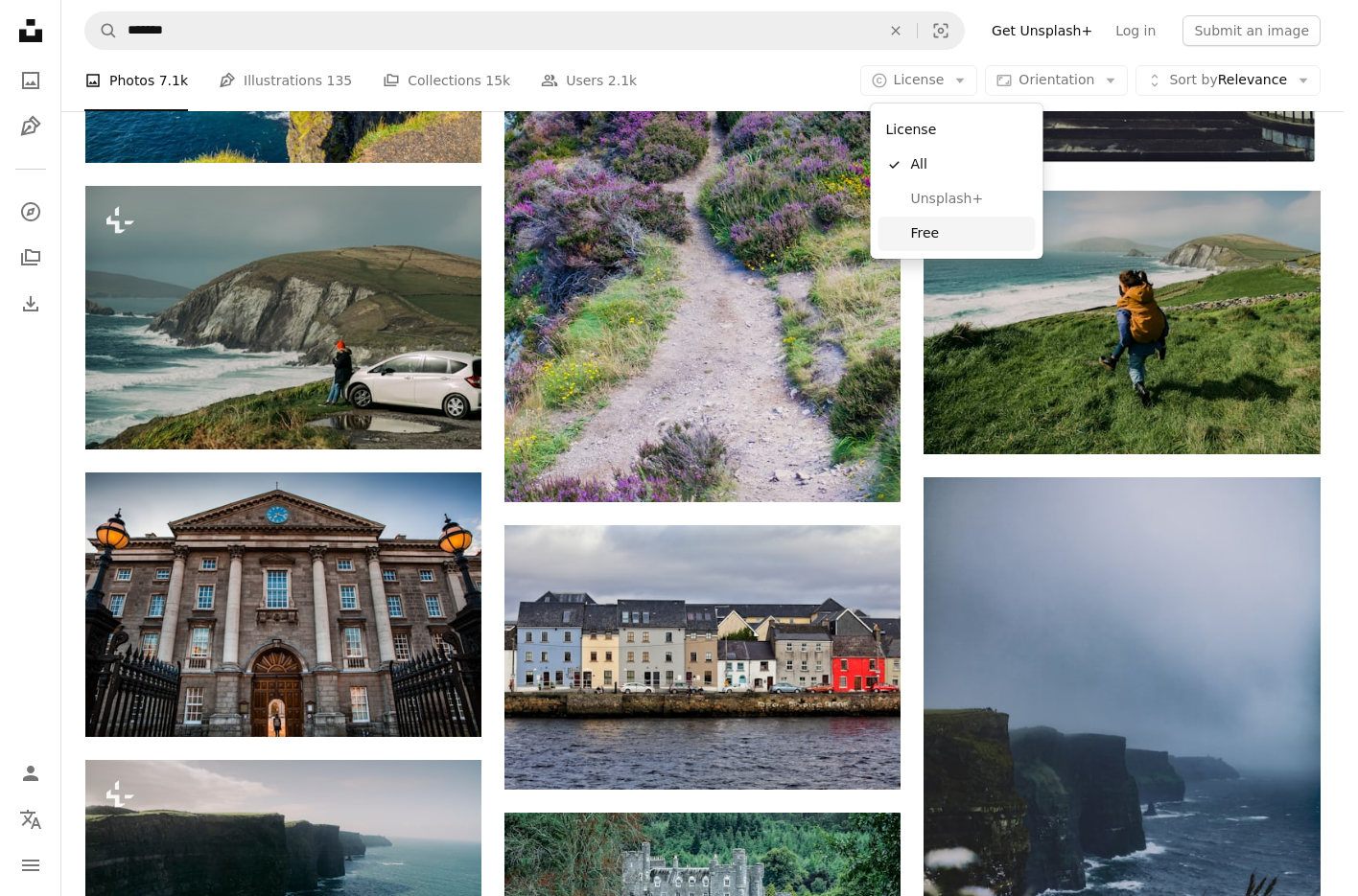
click at [946, 232] on span "Free" at bounding box center [969, 235] width 117 height 20
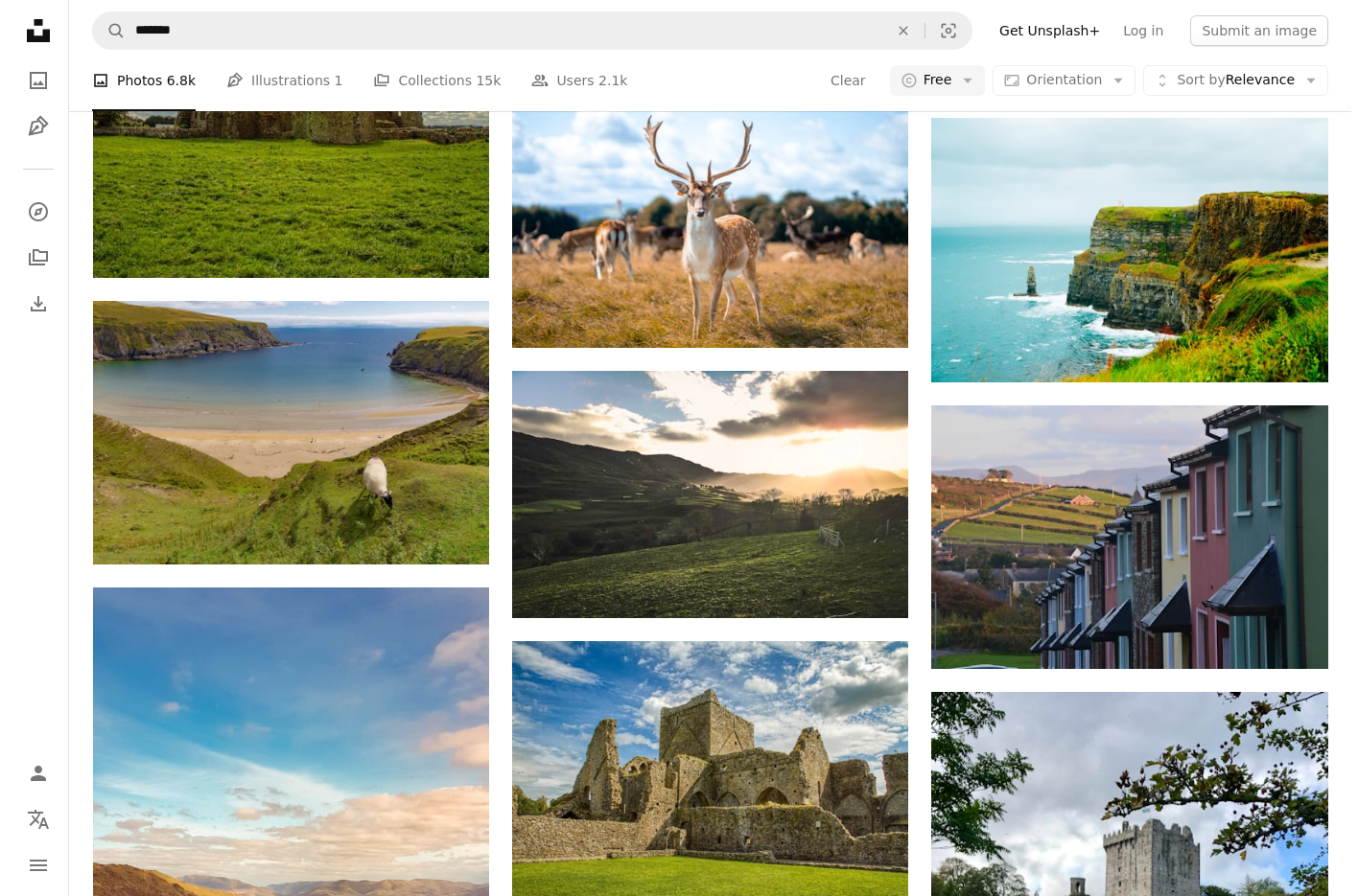
scroll to position [16472, 0]
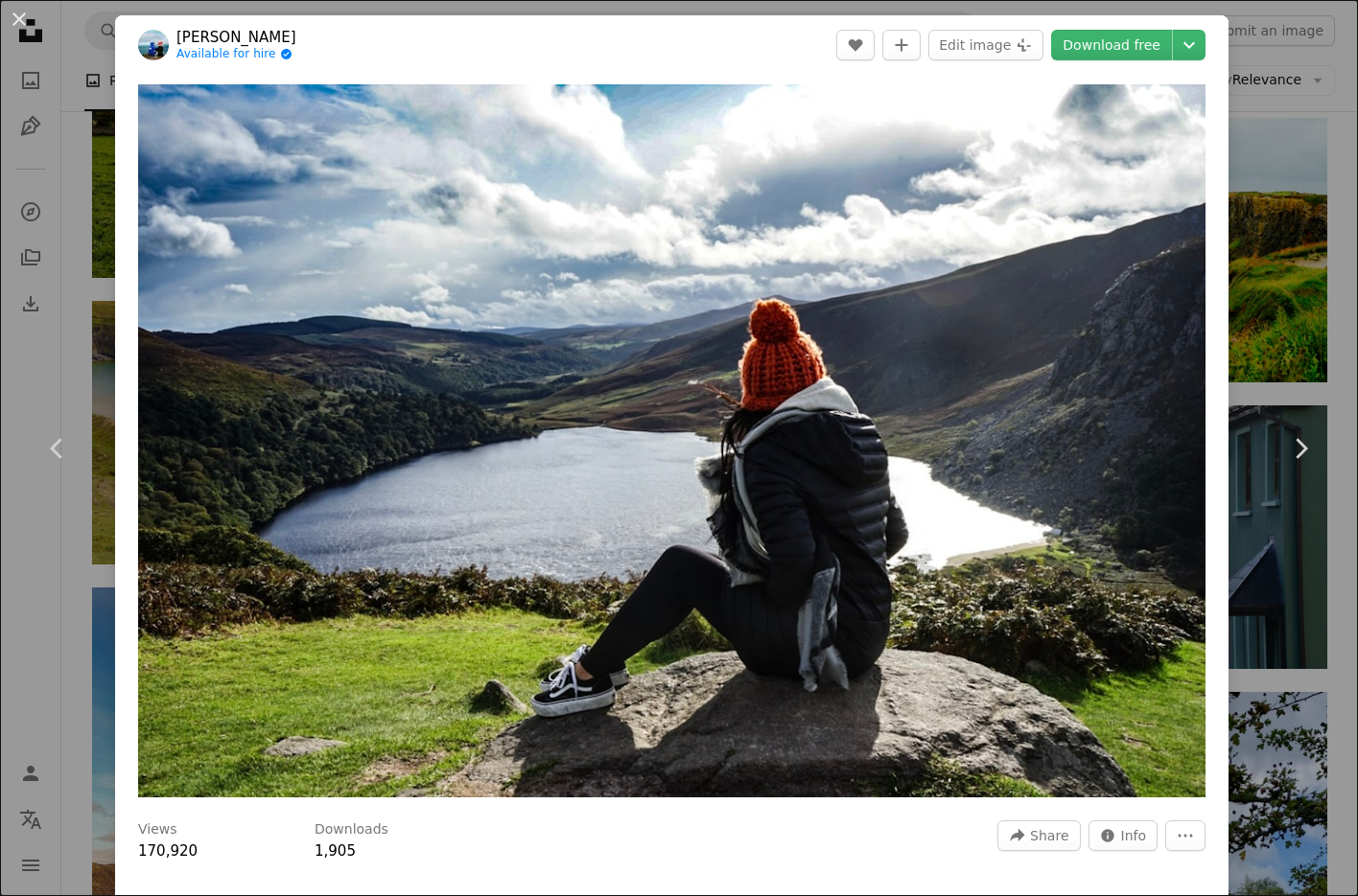
click at [1191, 43] on header "[PERSON_NAME] Available for hire A checkmark inside of a circle A heart A plus …" at bounding box center [672, 45] width 1114 height 60
click at [1141, 46] on link "Download free" at bounding box center [1112, 44] width 121 height 30
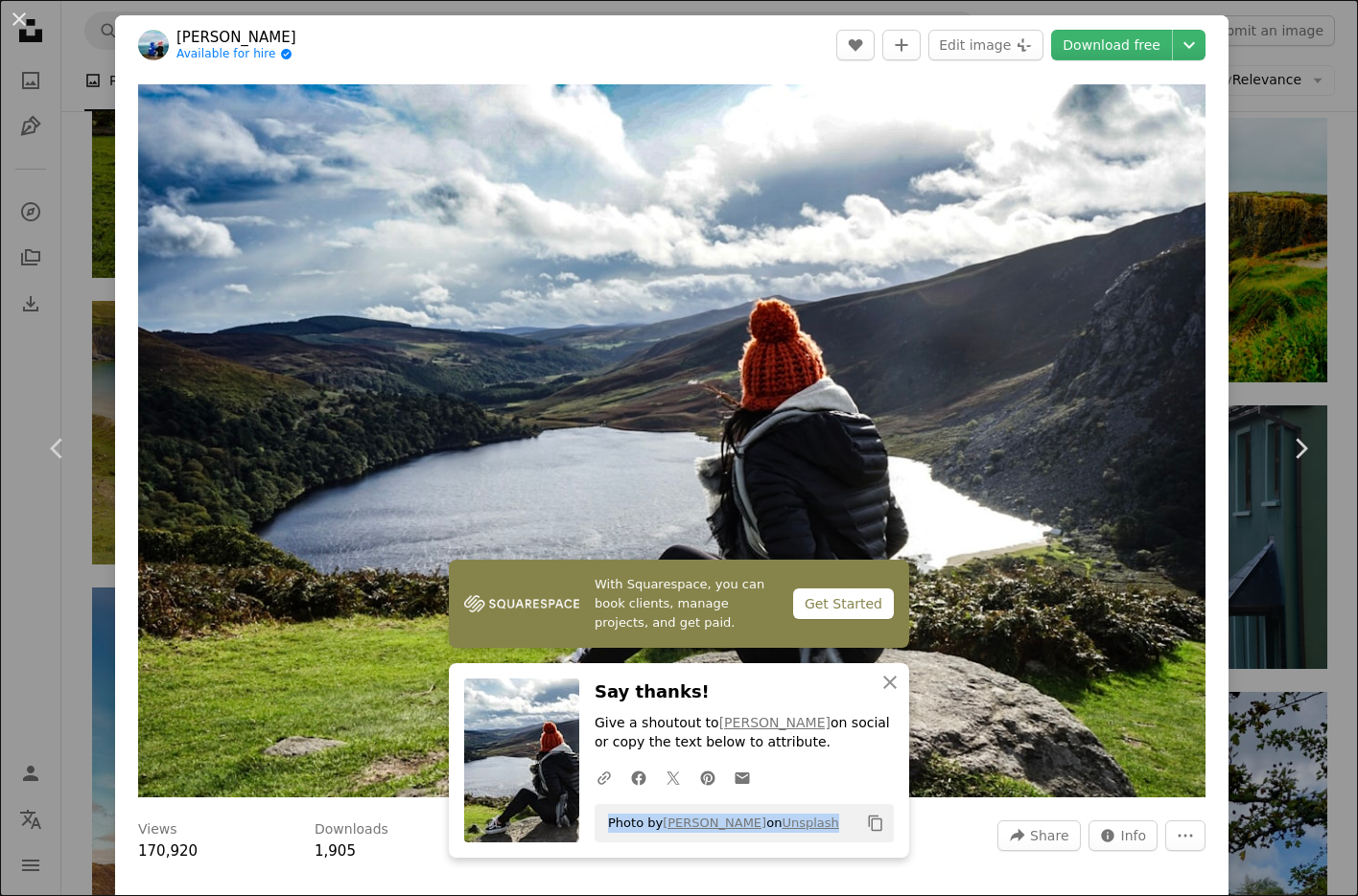
drag, startPoint x: 791, startPoint y: 824, endPoint x: 601, endPoint y: 827, distance: 190.0
click at [601, 827] on div "Photo by [PERSON_NAME] on Unsplash Copy content" at bounding box center [744, 823] width 299 height 38
copy span "Photo by [PERSON_NAME] on Unsplash"
click at [19, 21] on button "An X shape" at bounding box center [19, 19] width 23 height 23
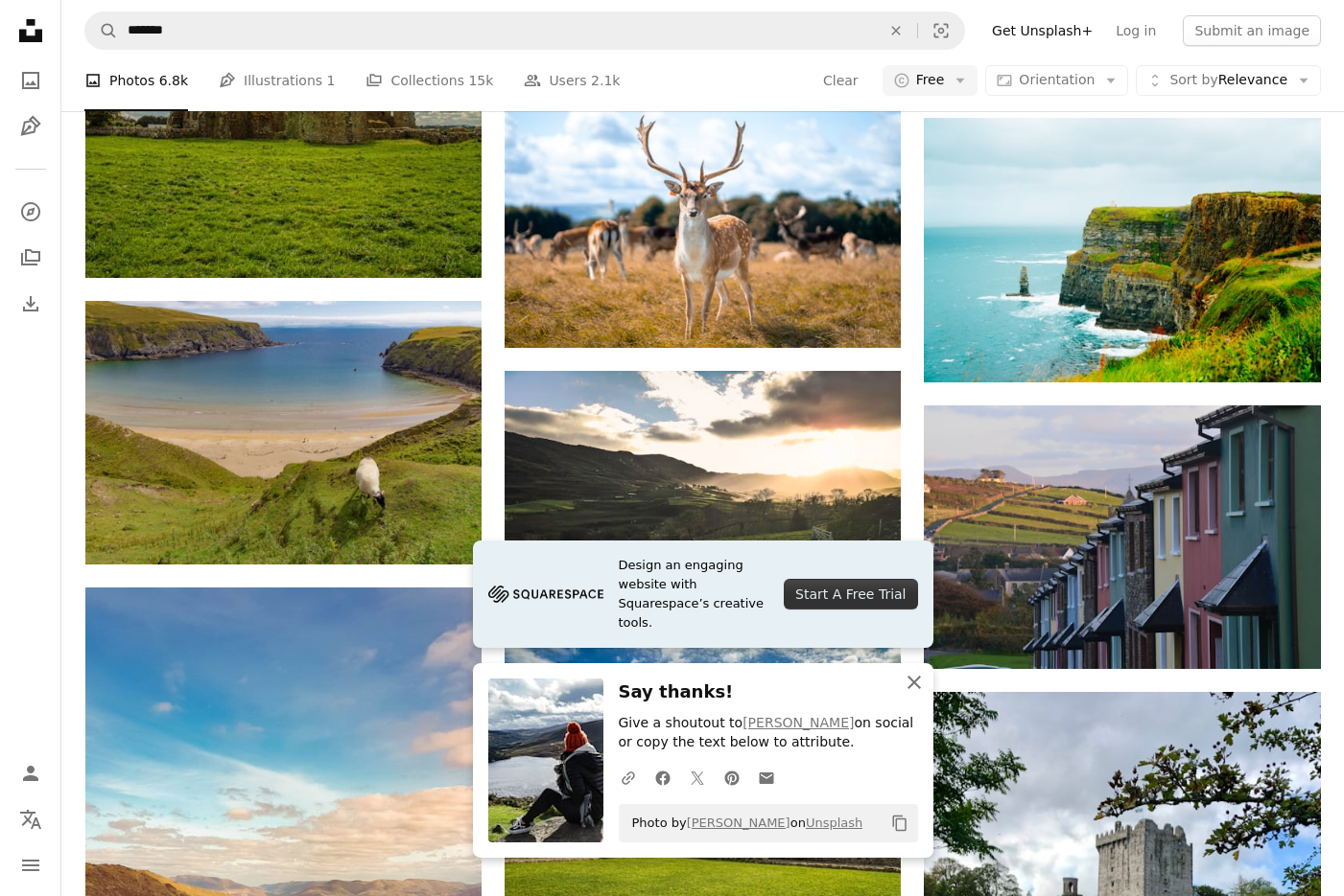
click at [913, 680] on icon "An X shape" at bounding box center [913, 682] width 23 height 23
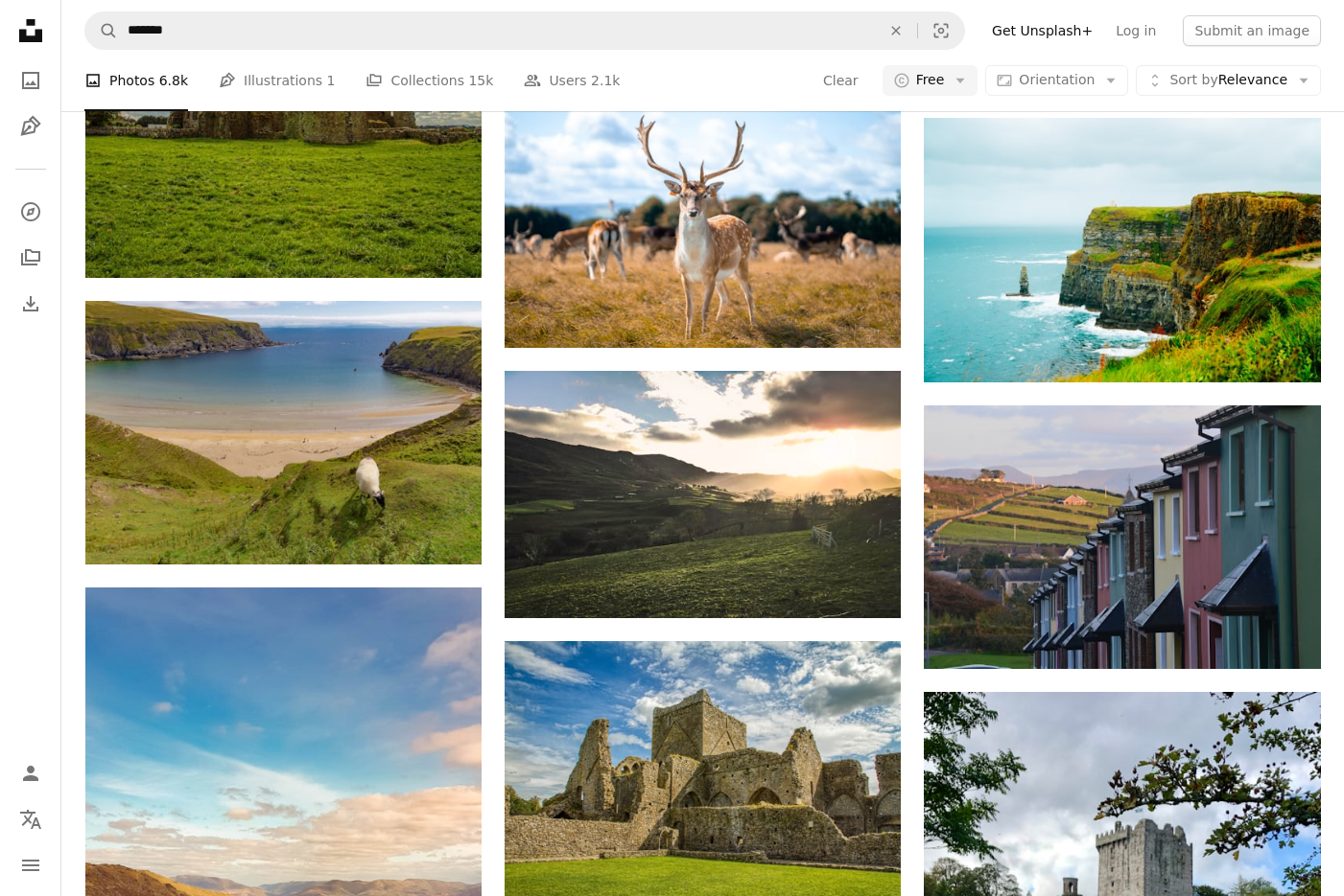
scroll to position [40135, 0]
